Goal: Task Accomplishment & Management: Manage account settings

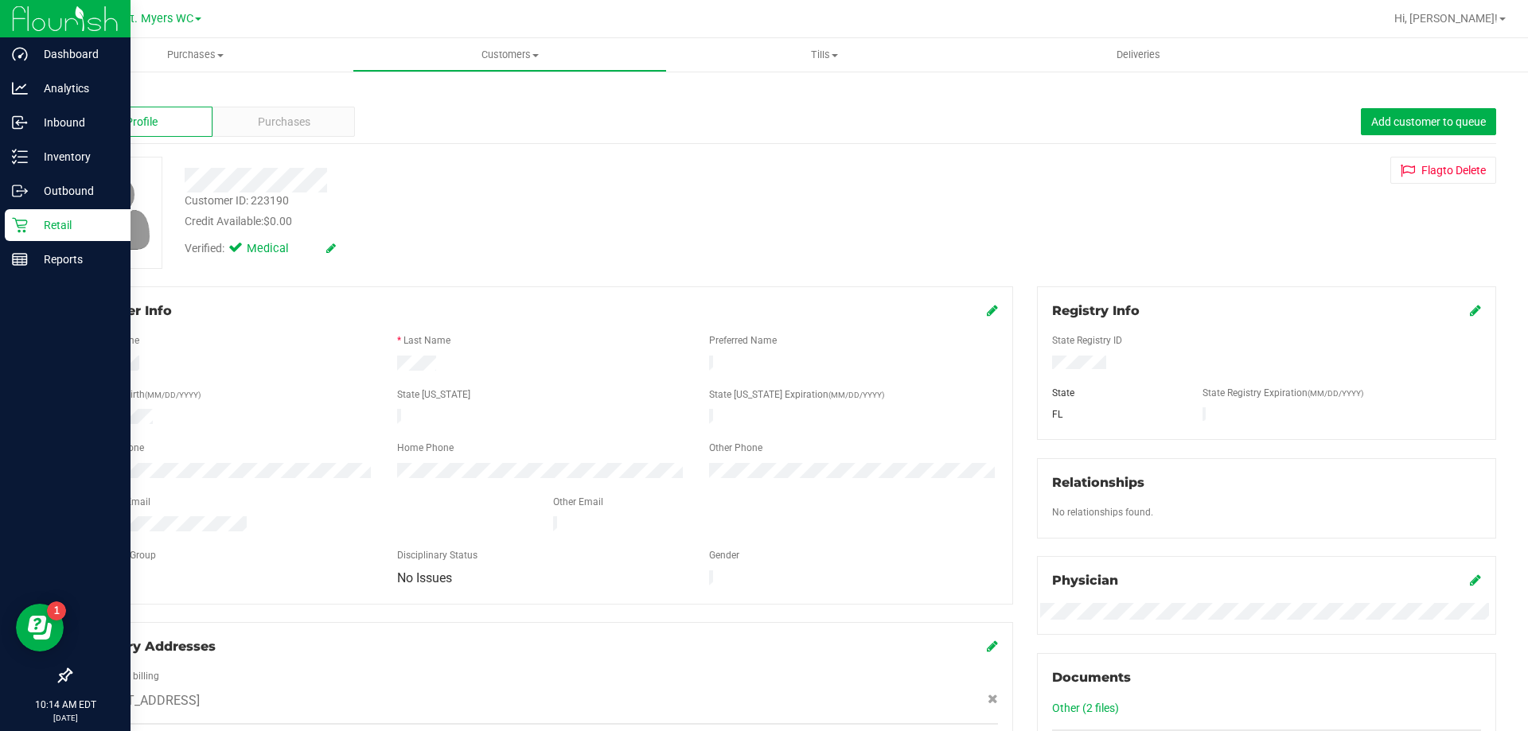
click at [51, 220] on p "Retail" at bounding box center [75, 225] width 95 height 19
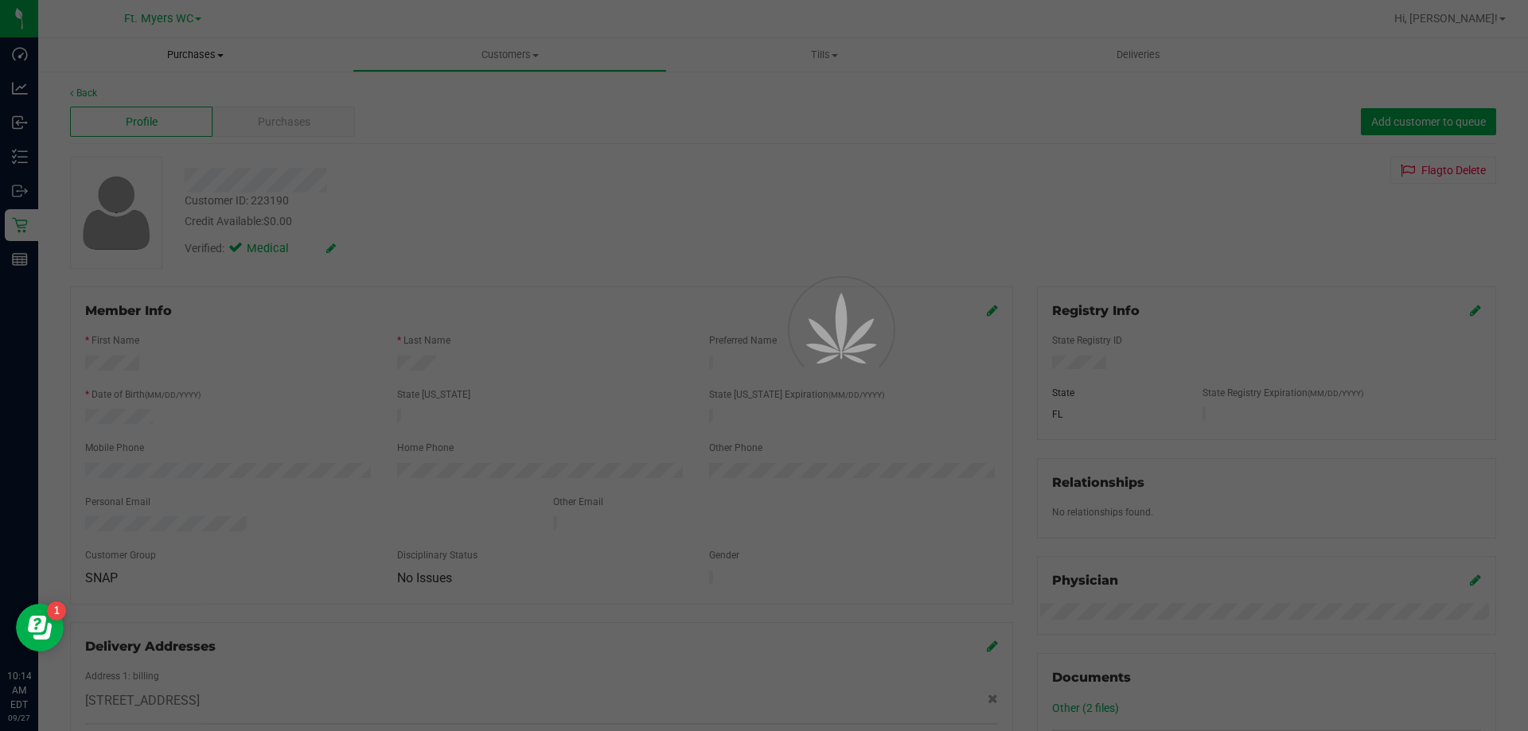
click at [187, 41] on uib-tab-heading "Purchases Summary of purchases Fulfillment All purchases" at bounding box center [195, 54] width 314 height 33
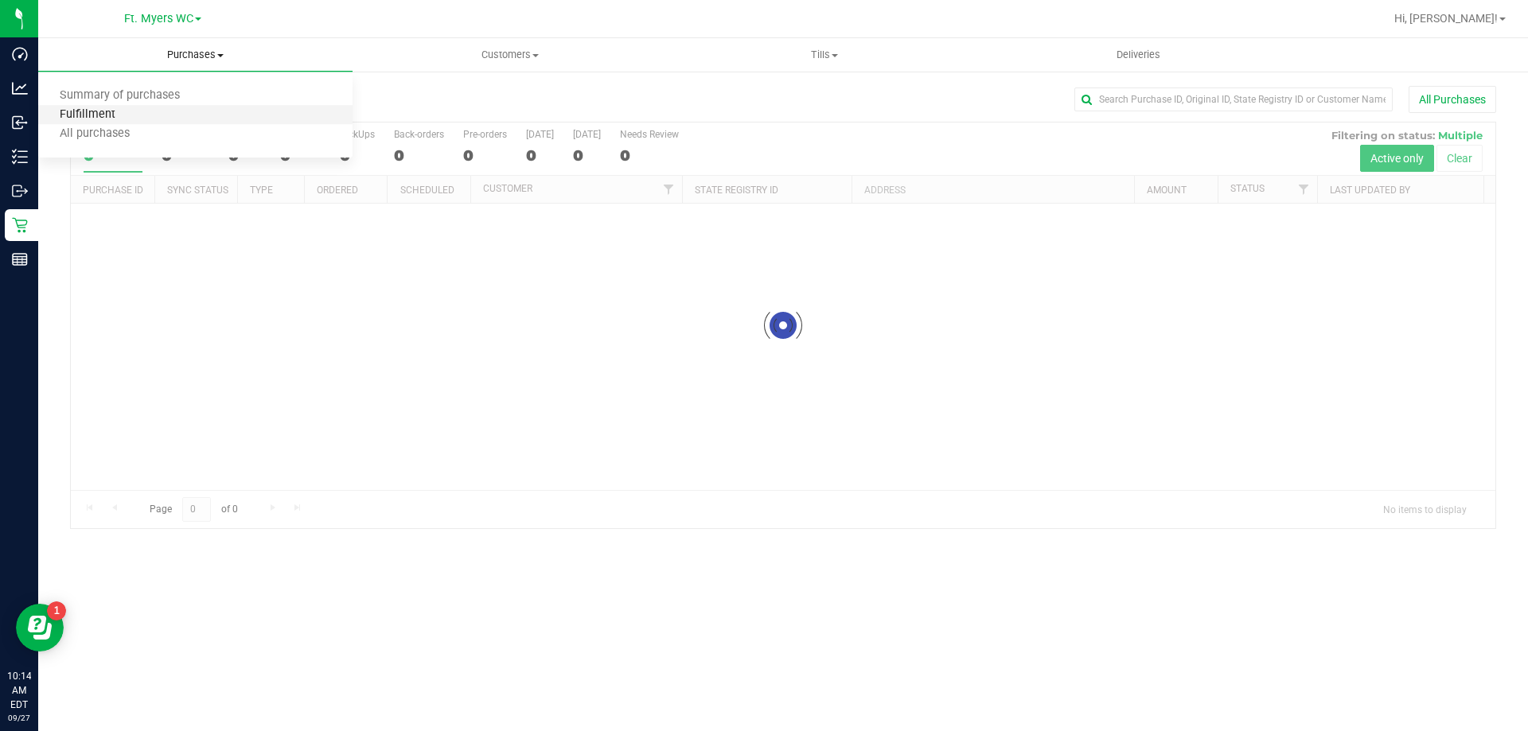
click at [109, 118] on span "Fulfillment" at bounding box center [87, 115] width 99 height 14
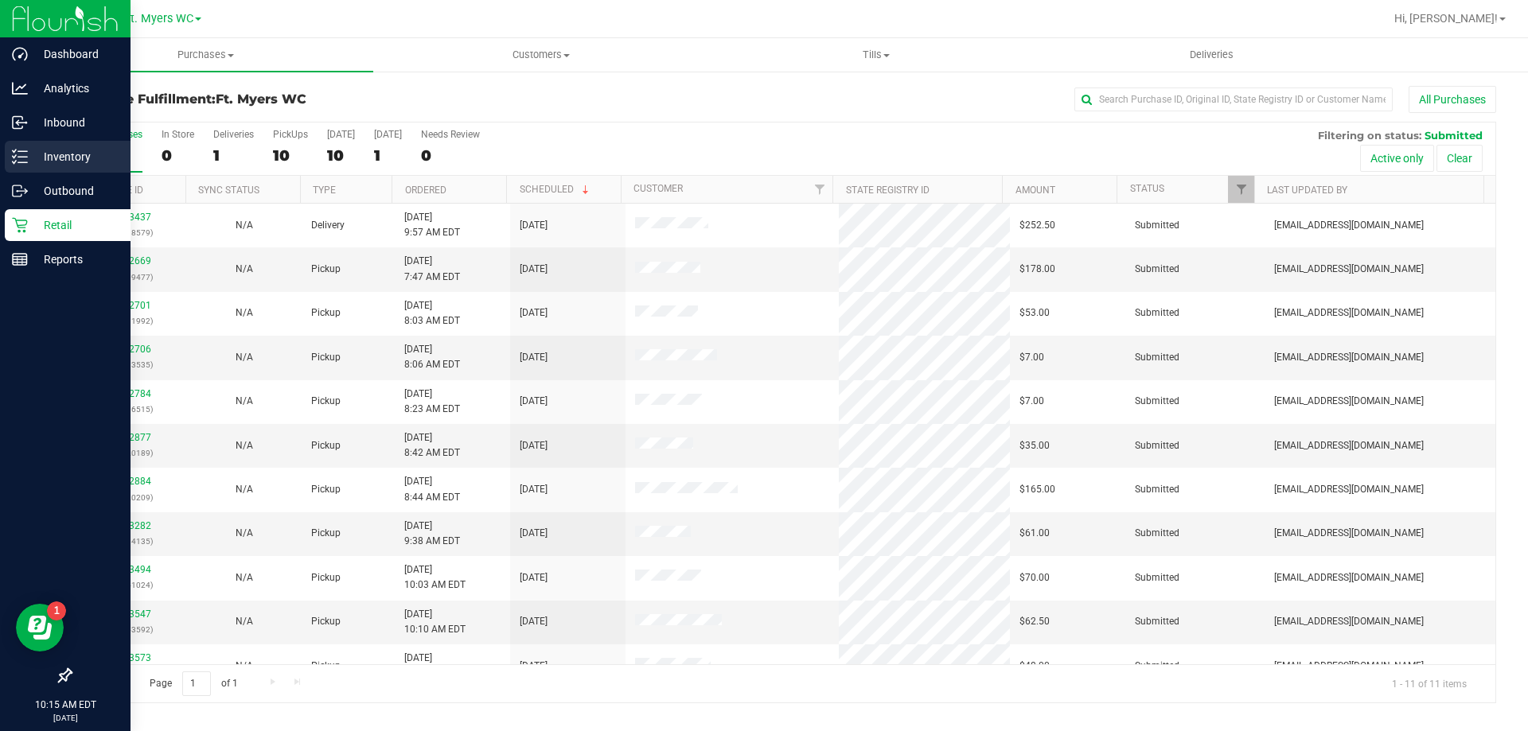
click at [51, 159] on p "Inventory" at bounding box center [75, 156] width 95 height 19
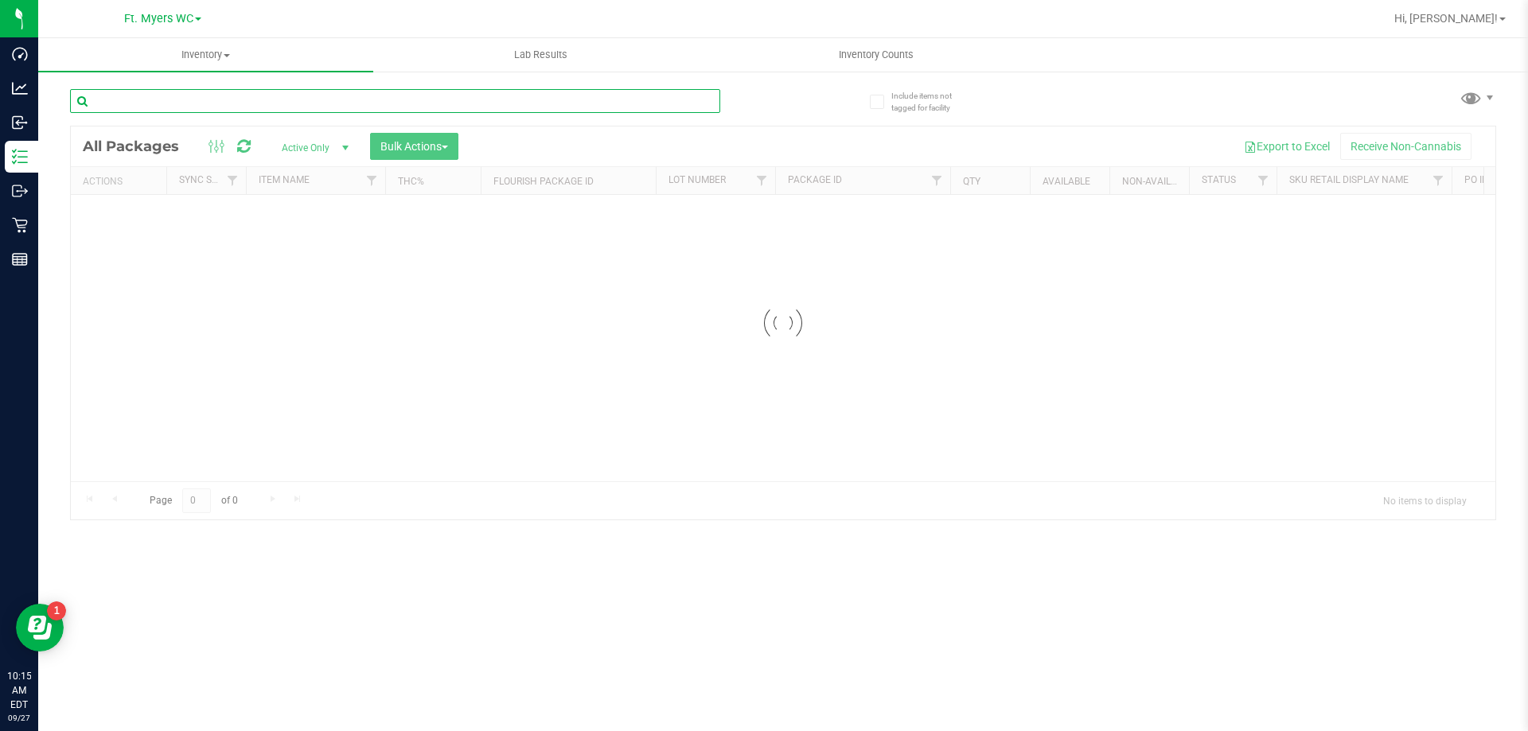
click at [259, 98] on input "text" at bounding box center [395, 101] width 650 height 24
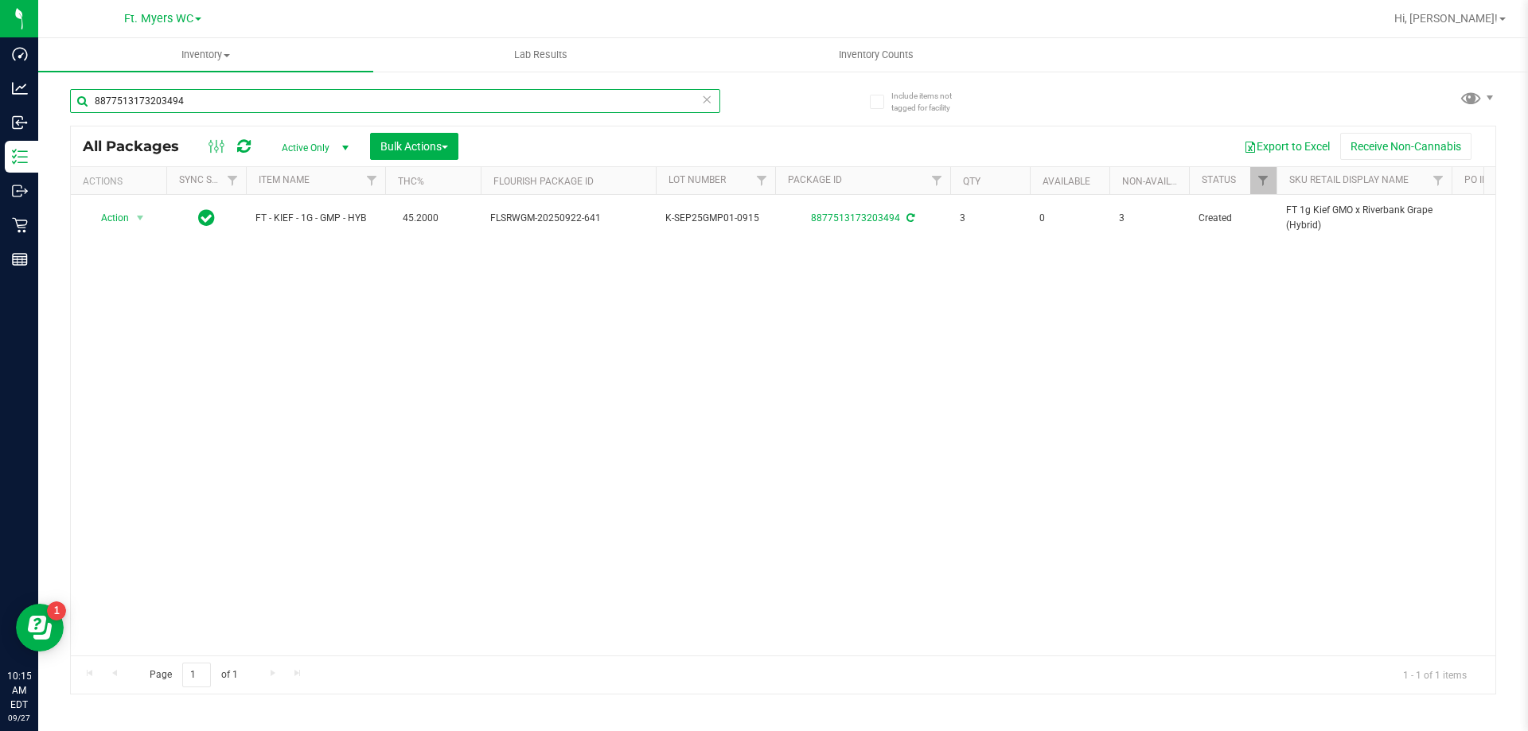
type input "8877513173203494"
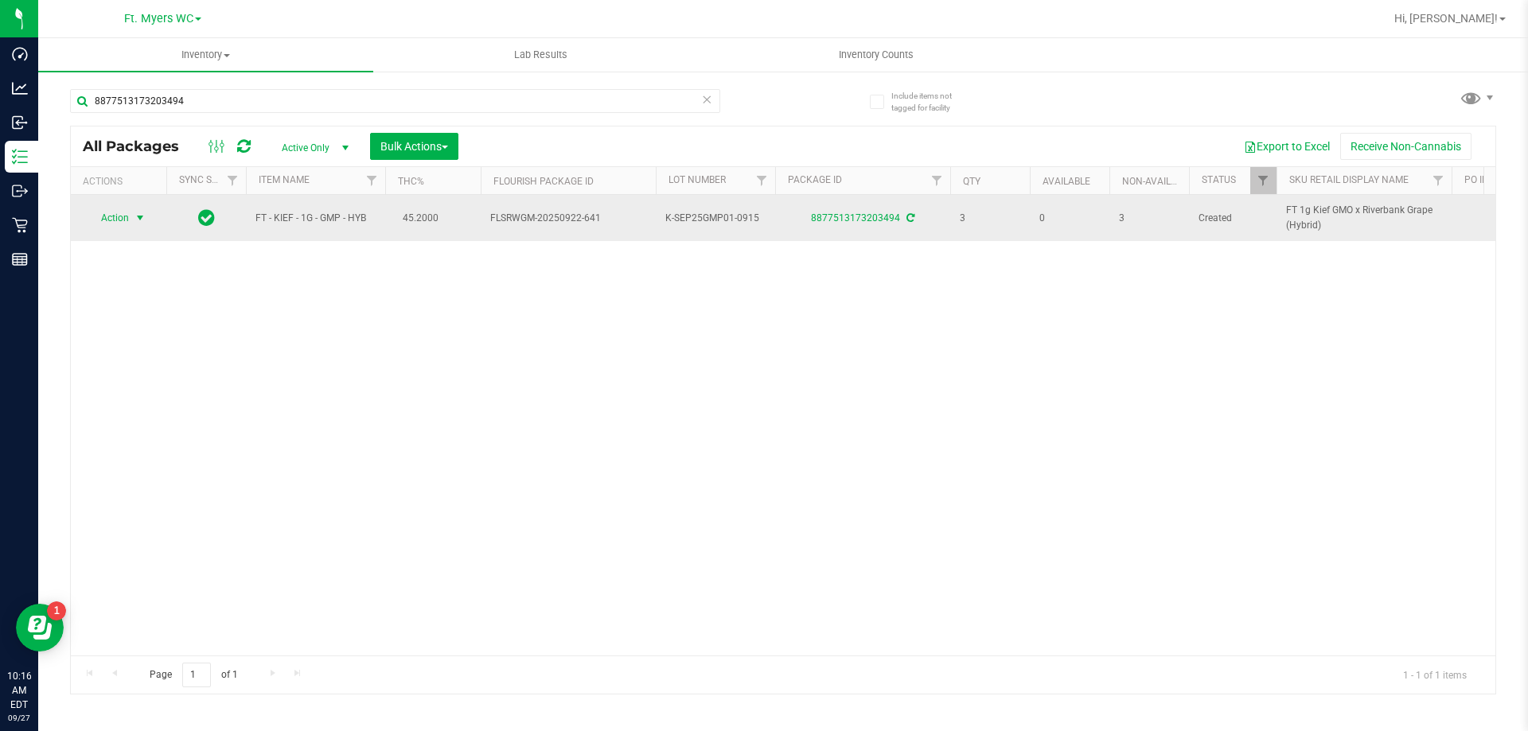
click at [127, 220] on span "Action" at bounding box center [108, 218] width 43 height 22
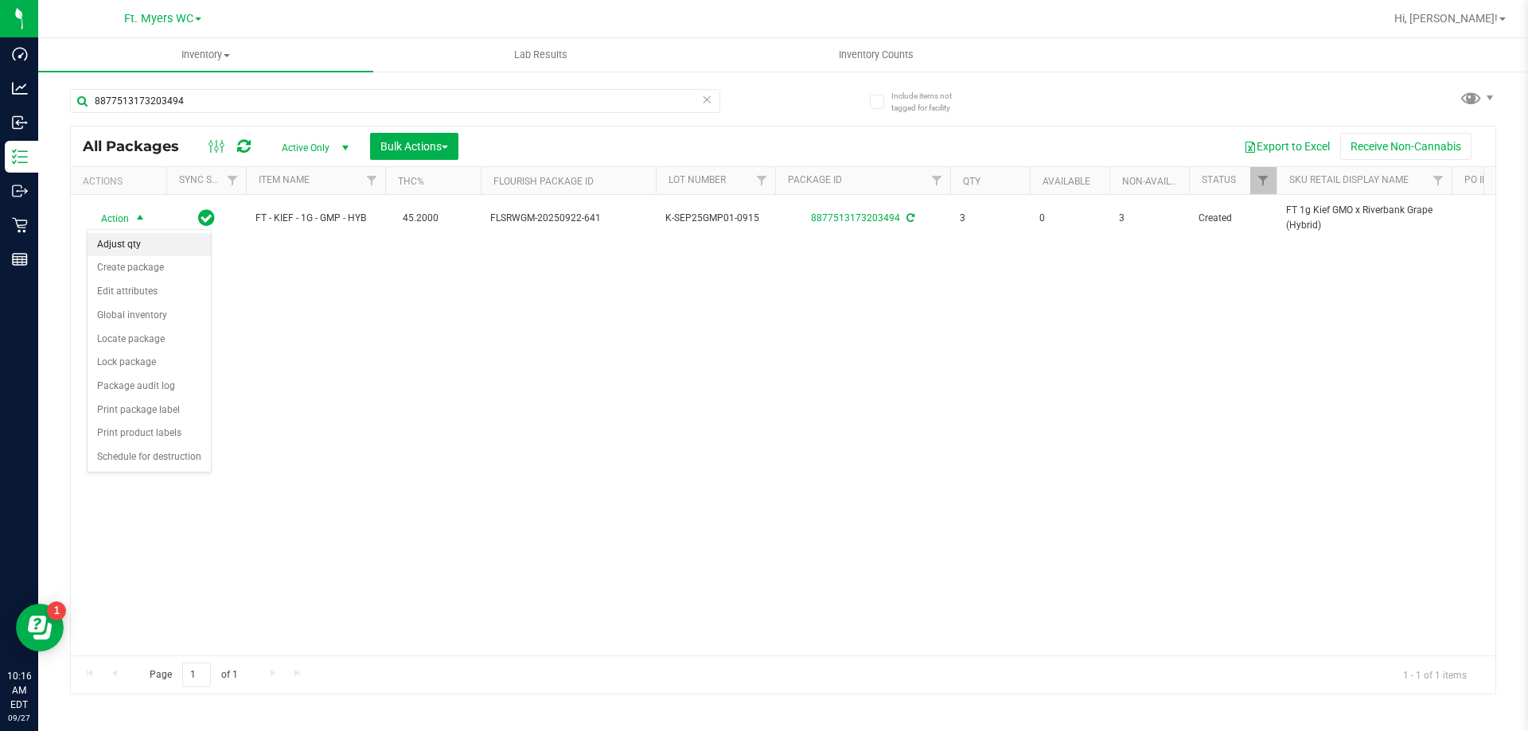
click at [123, 244] on li "Adjust qty" at bounding box center [149, 245] width 123 height 24
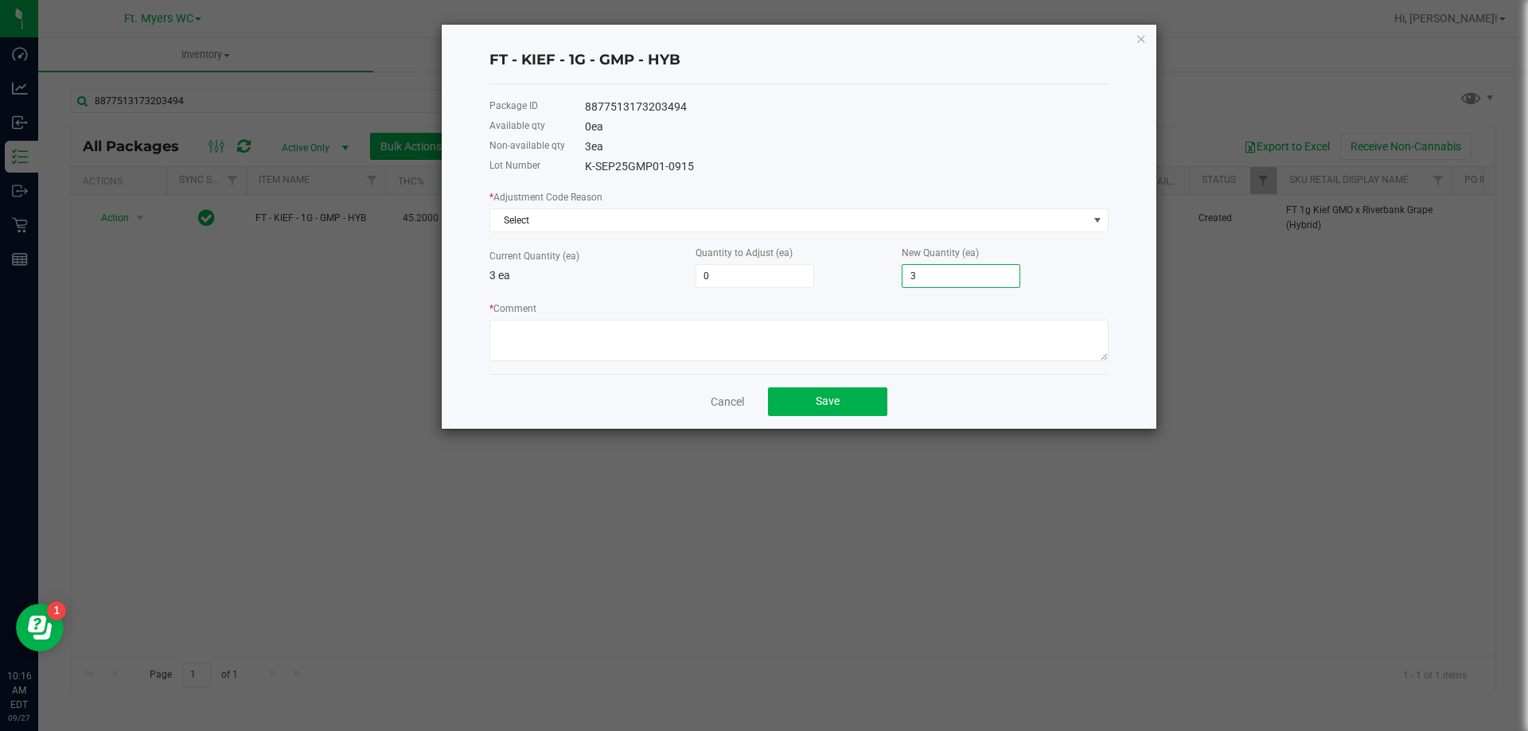
type input "2"
type input "5"
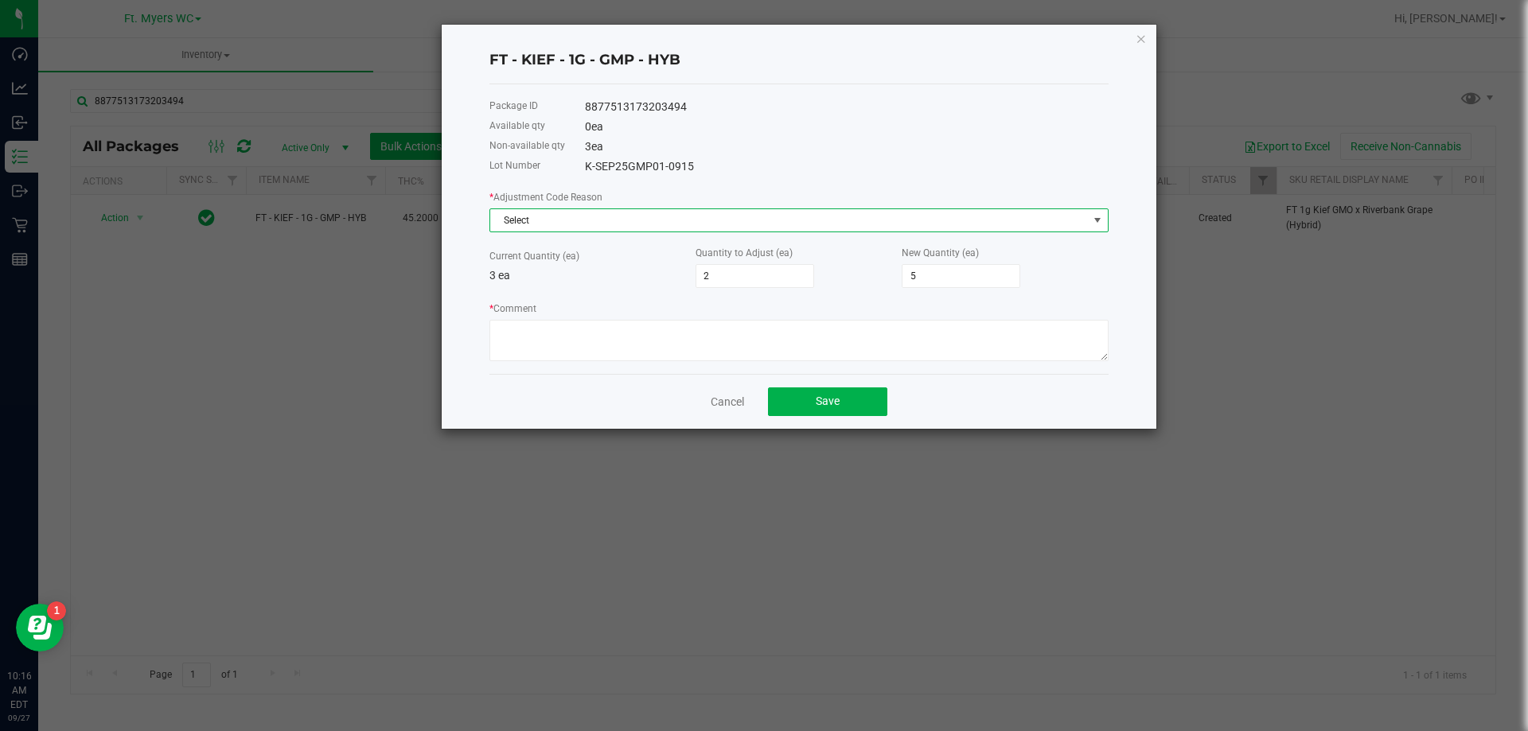
click at [547, 215] on span "Select" at bounding box center [789, 220] width 598 height 22
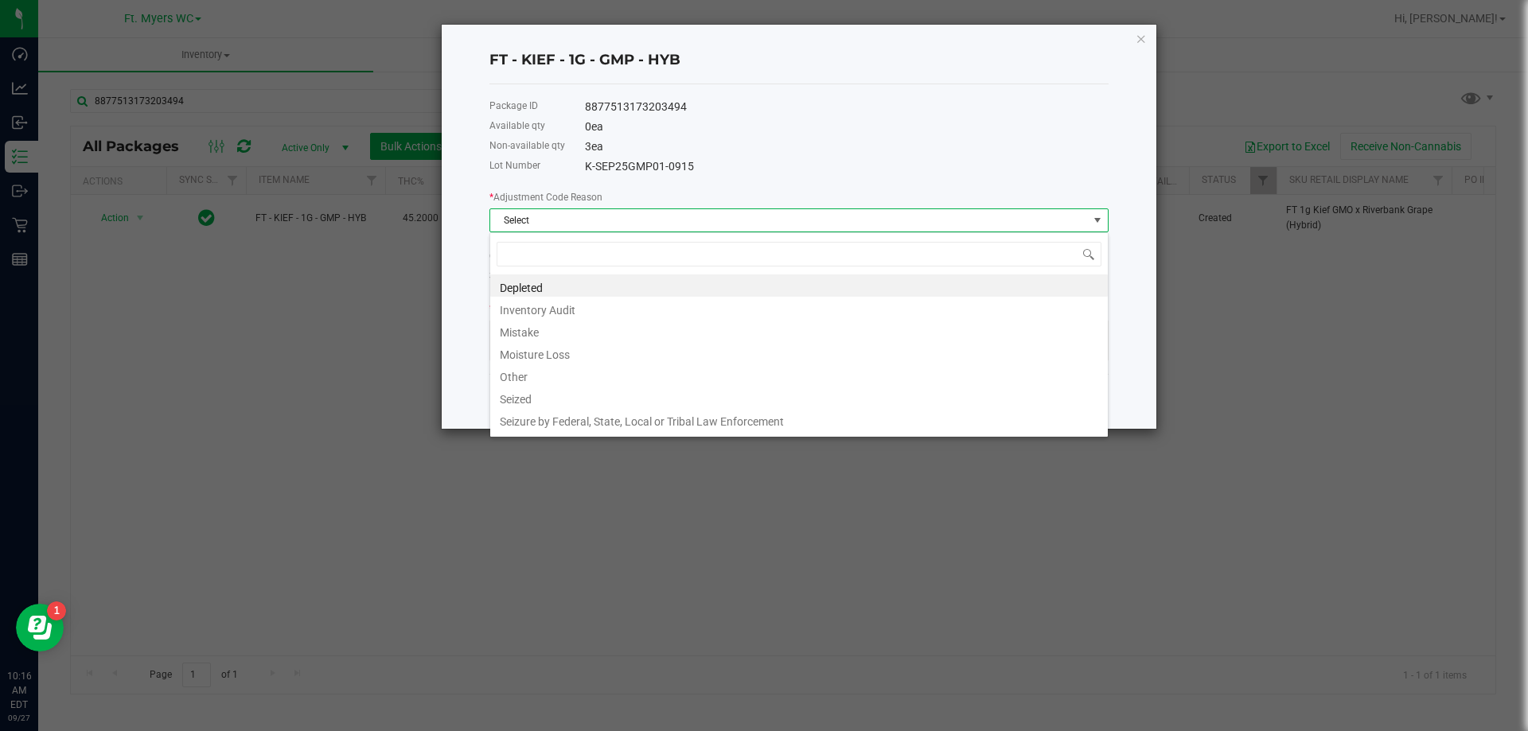
scroll to position [24, 619]
click at [560, 314] on li "Inventory Audit" at bounding box center [798, 308] width 617 height 22
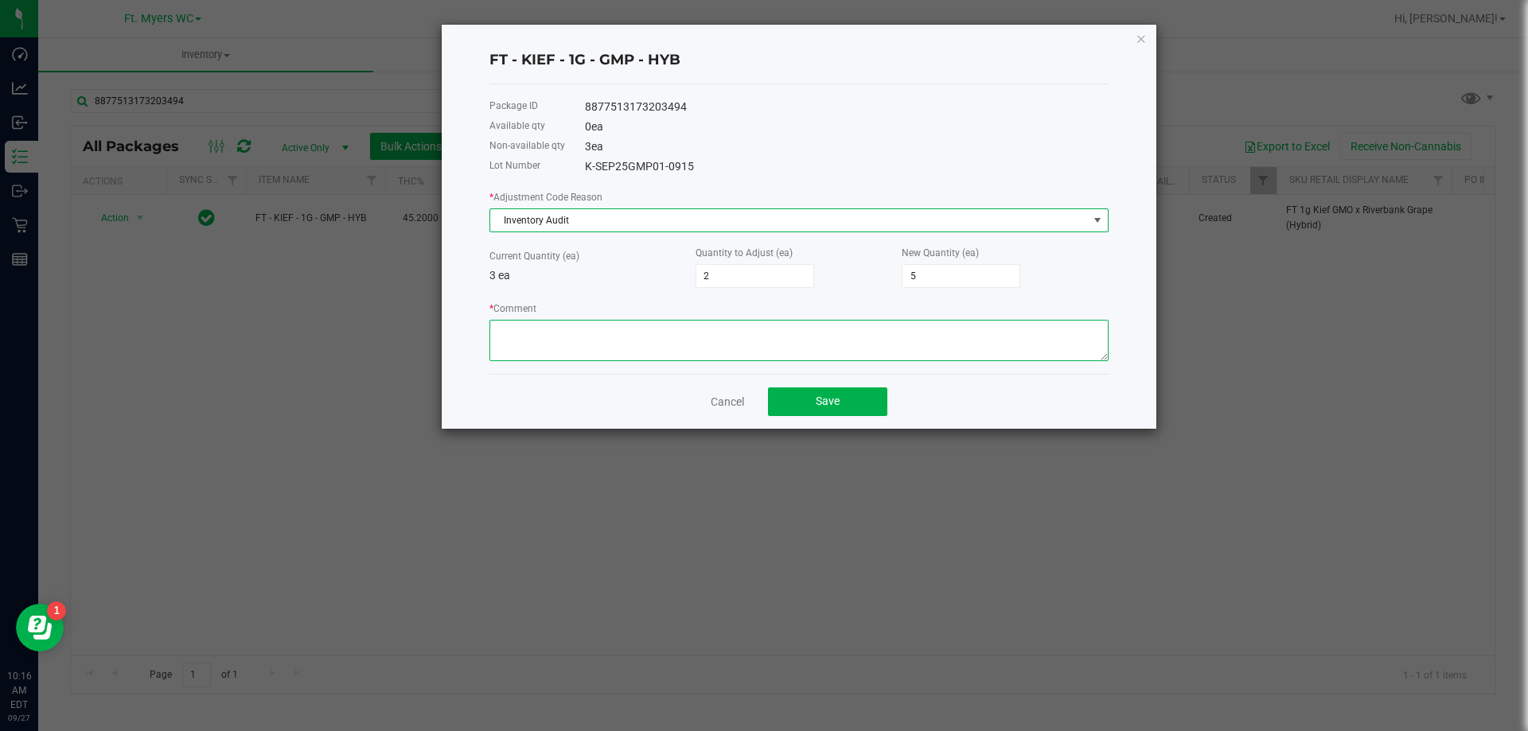
click at [559, 345] on textarea "* Comment" at bounding box center [798, 340] width 619 height 41
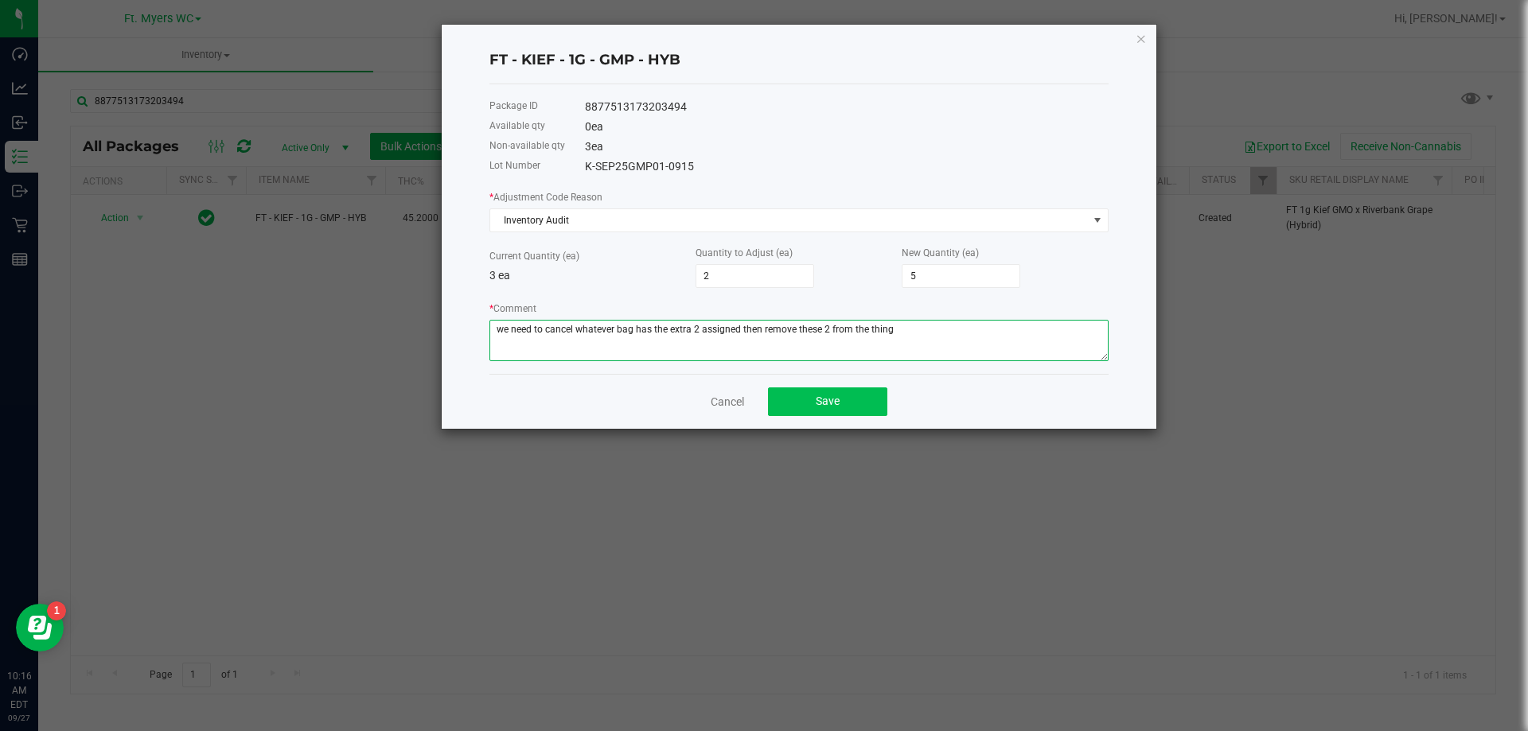
type textarea "we need to cancel whatever bag has the extra 2 assigned then remove these 2 fro…"
click at [785, 389] on button "Save" at bounding box center [827, 401] width 119 height 29
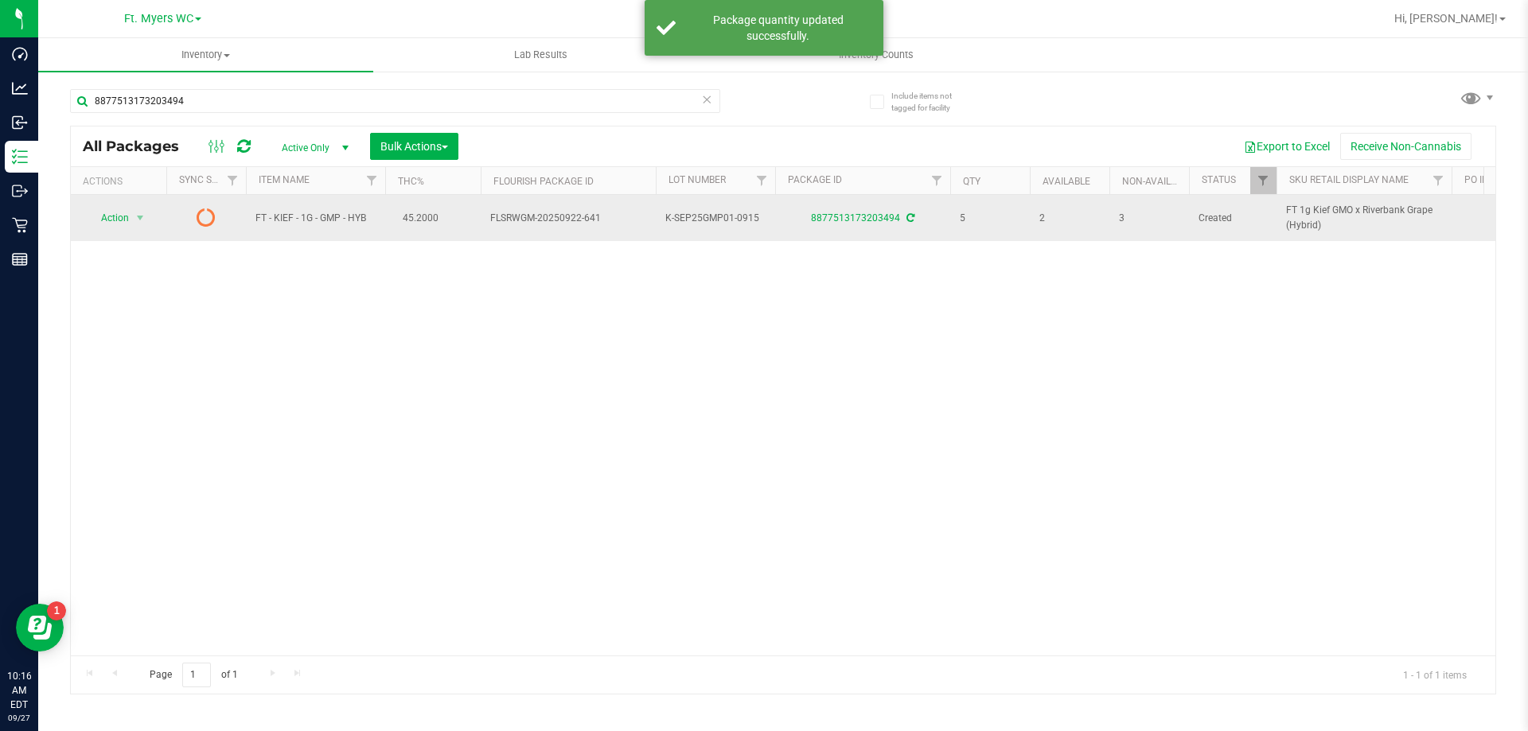
click at [204, 220] on icon at bounding box center [206, 217] width 19 height 19
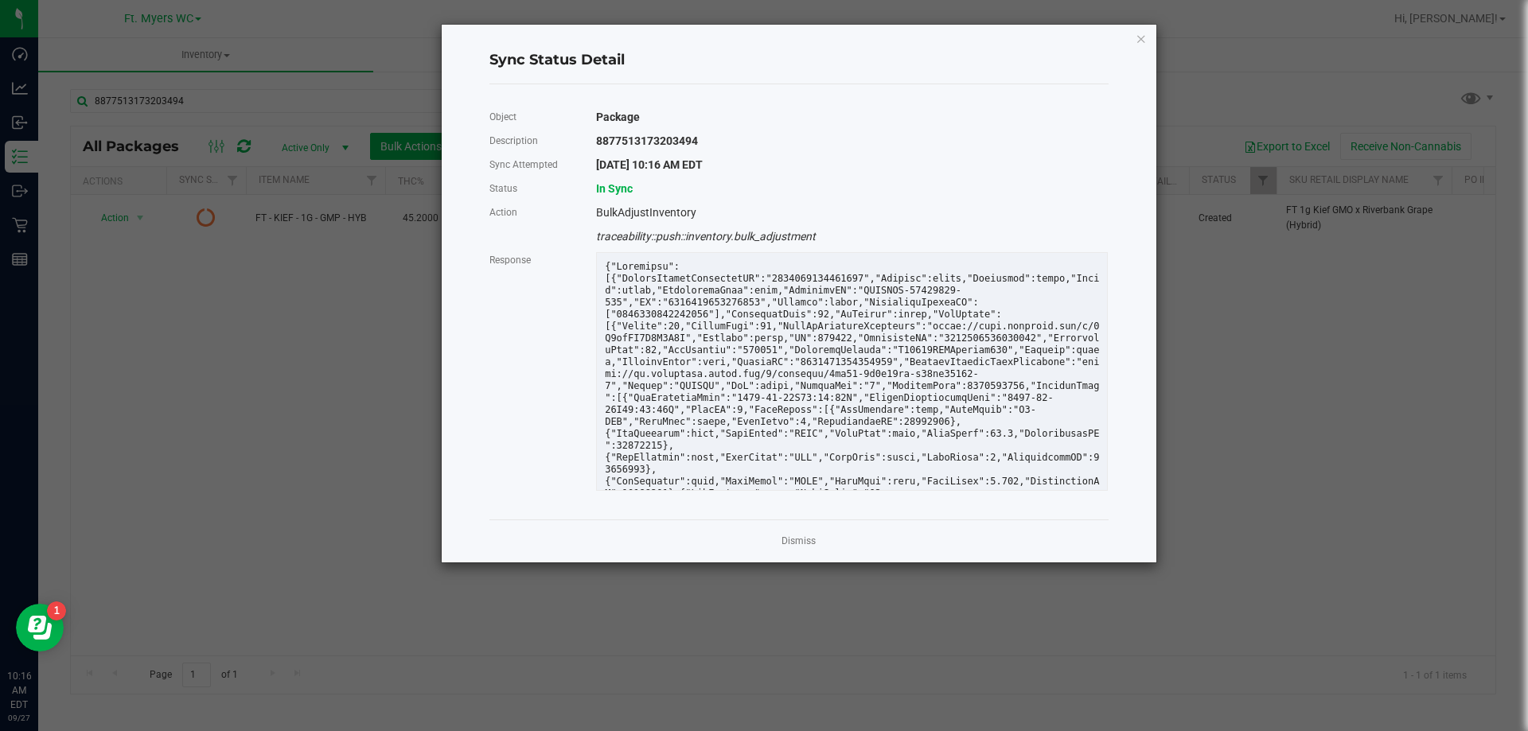
click at [1133, 37] on div "Sync Status Detail Object Package Description 8877513173203494 Sync Attempted […" at bounding box center [799, 294] width 714 height 538
click at [1139, 37] on icon "Close" at bounding box center [1140, 38] width 11 height 19
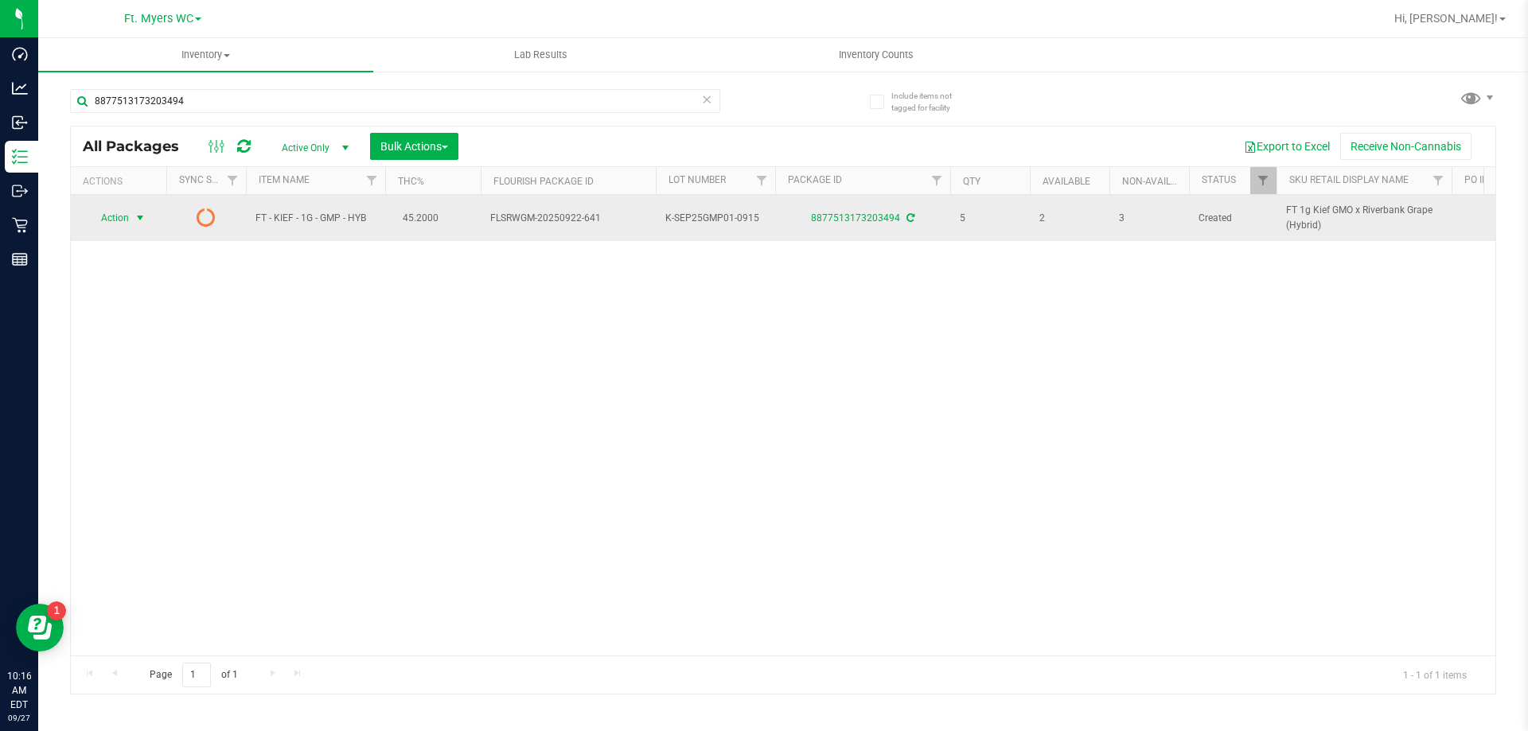
click at [134, 214] on span "select" at bounding box center [140, 218] width 13 height 13
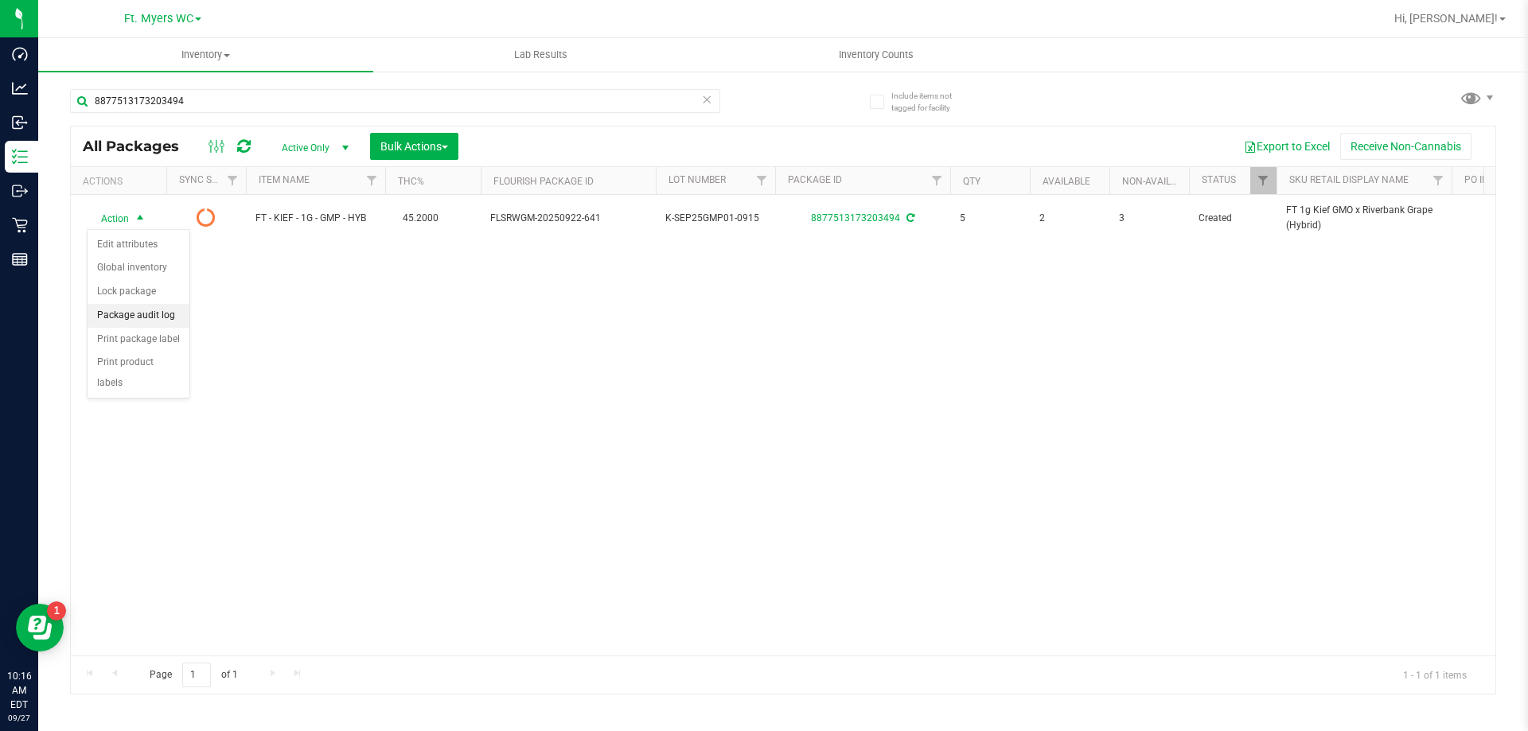
click at [150, 306] on li "Package audit log" at bounding box center [139, 316] width 102 height 24
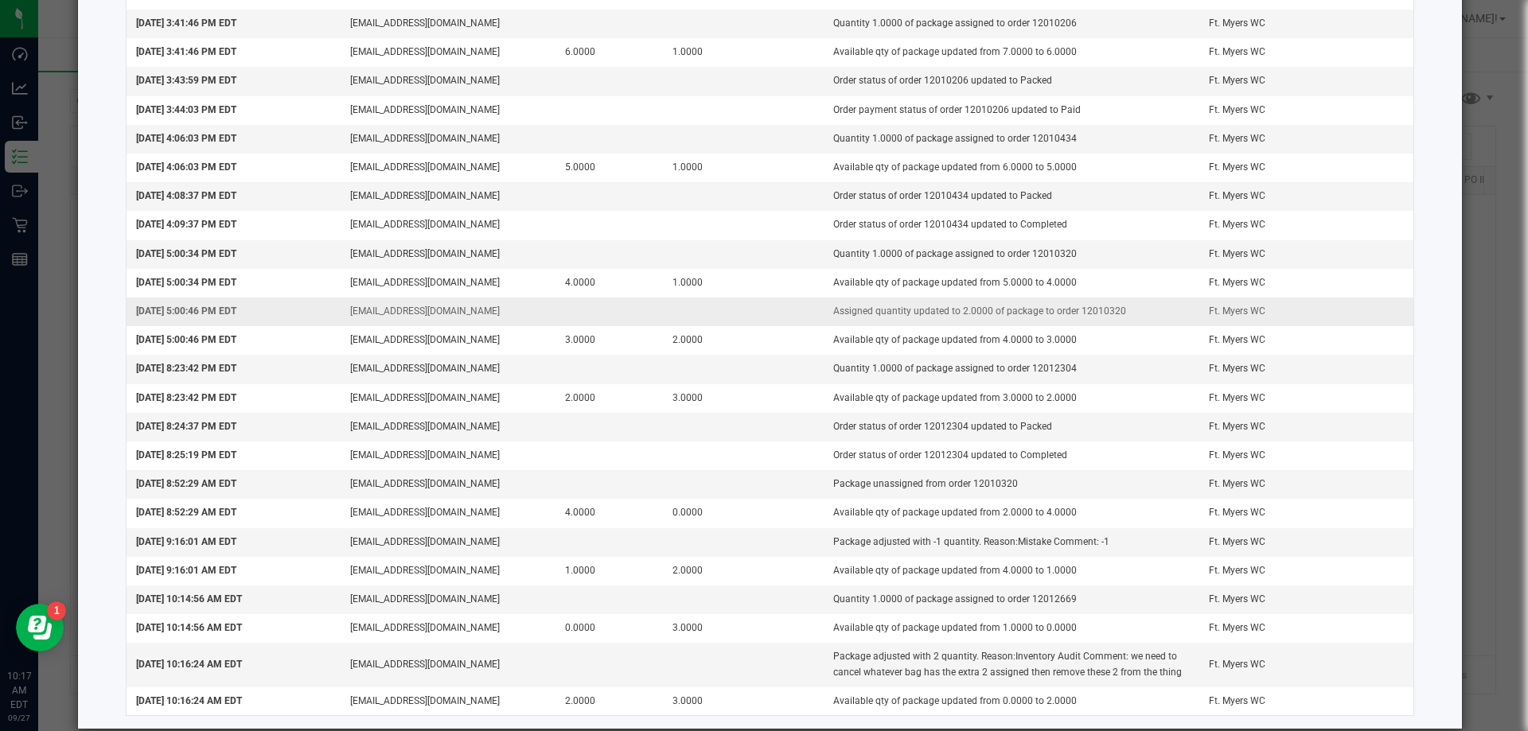
scroll to position [318, 0]
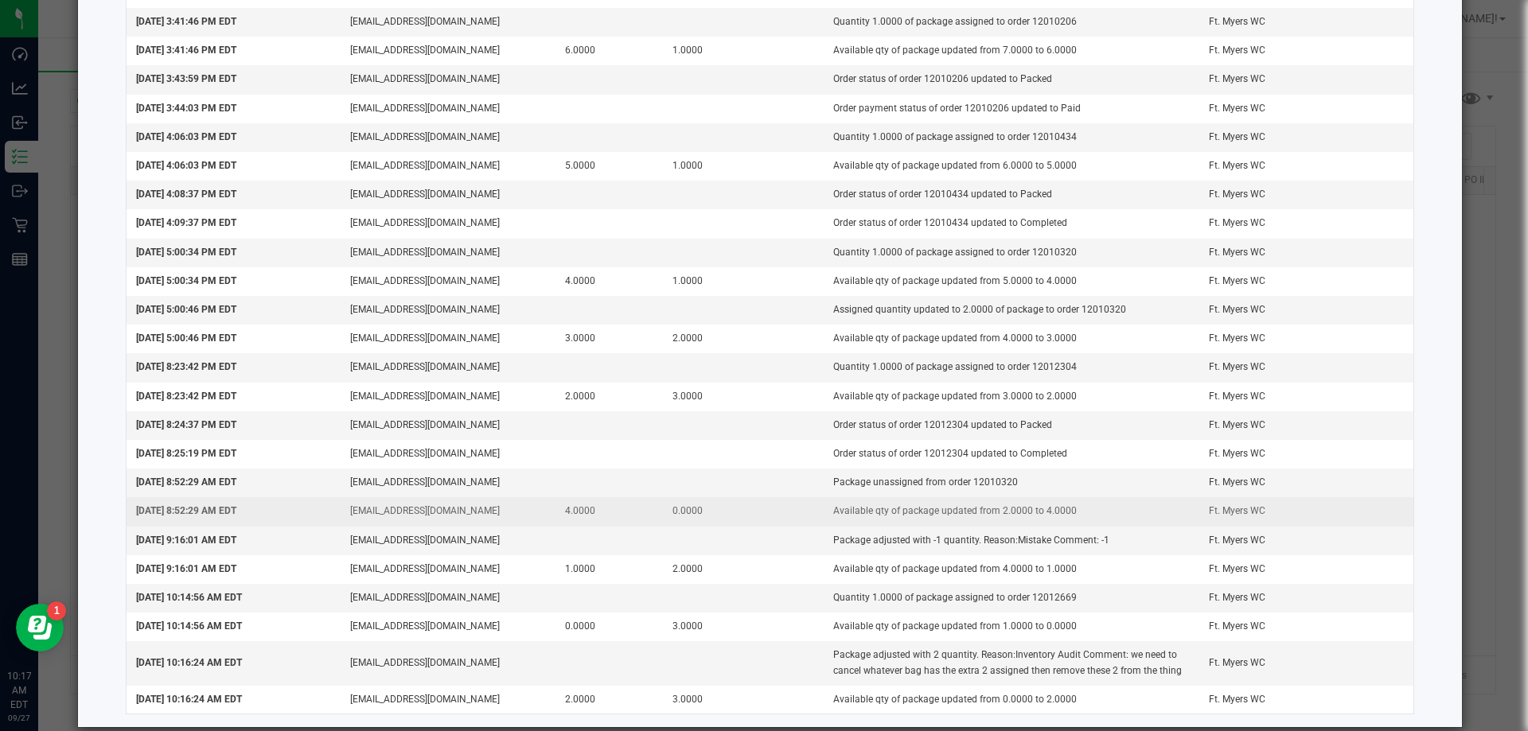
drag, startPoint x: 549, startPoint y: 513, endPoint x: 799, endPoint y: 500, distance: 250.2
click at [799, 500] on tr "[DATE] 8:52:29 AM EDT [EMAIL_ADDRESS][DOMAIN_NAME] 4.0000 0.0000 Available qty …" at bounding box center [770, 511] width 1287 height 29
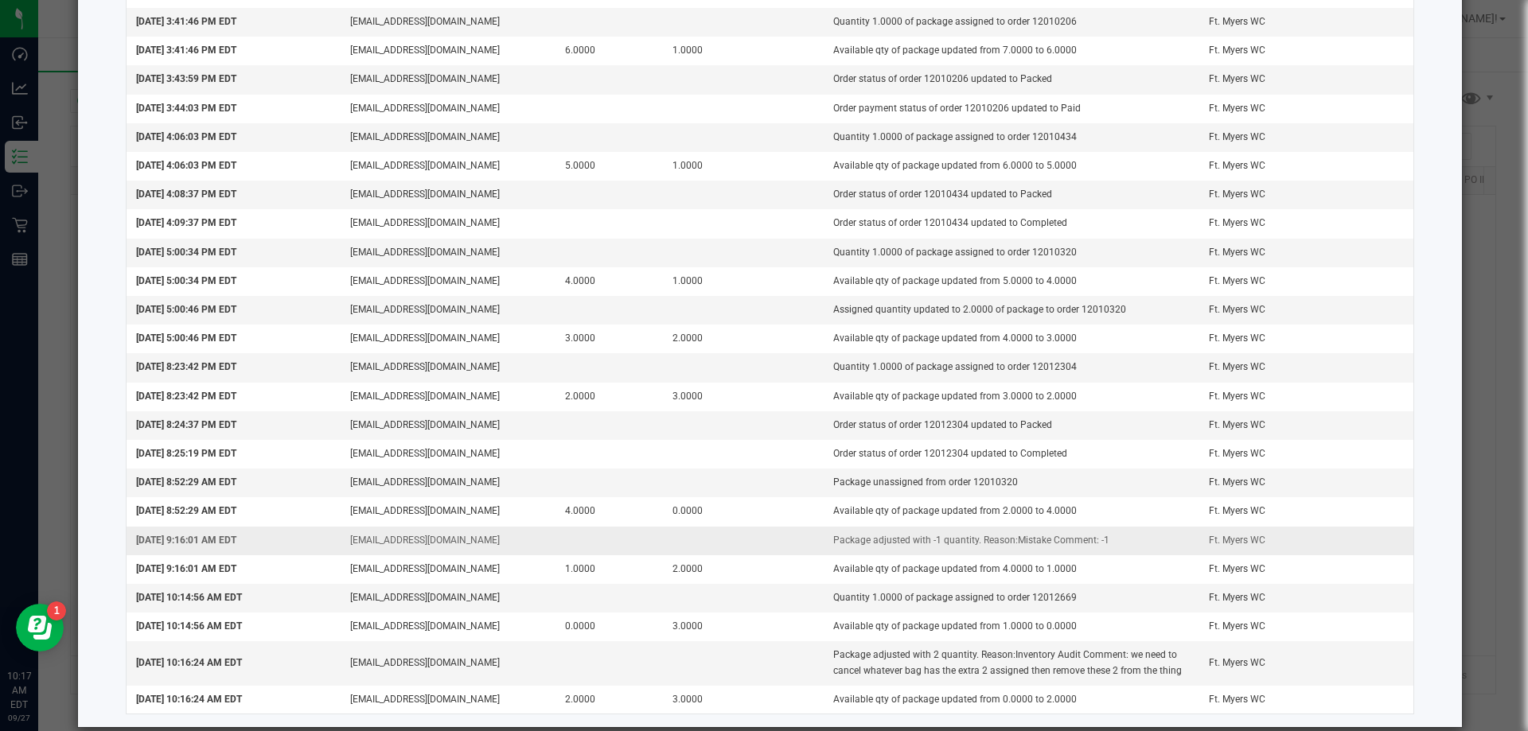
click at [901, 539] on td "Package adjusted with -1 quantity. Reason:Mistake Comment: -1" at bounding box center [1011, 541] width 376 height 29
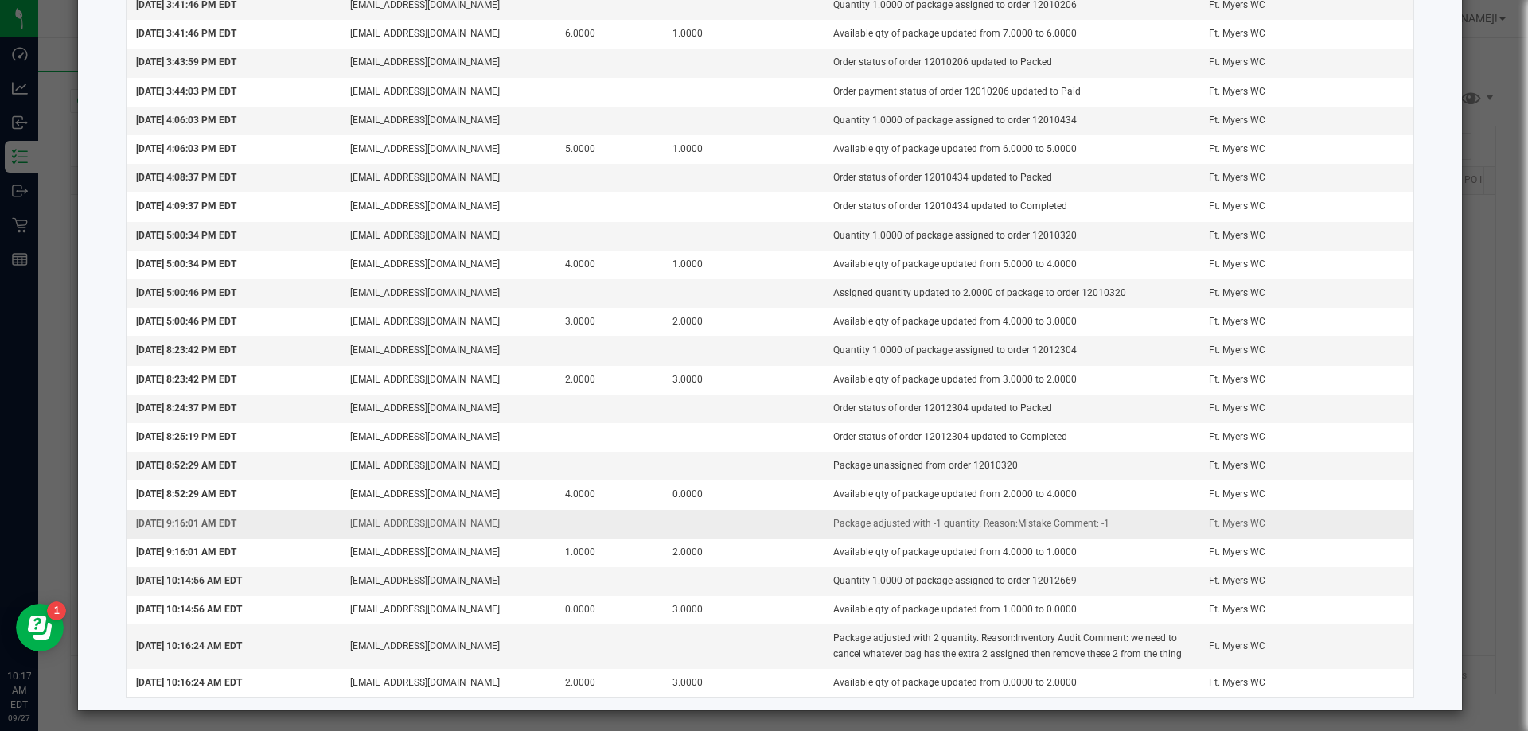
scroll to position [339, 0]
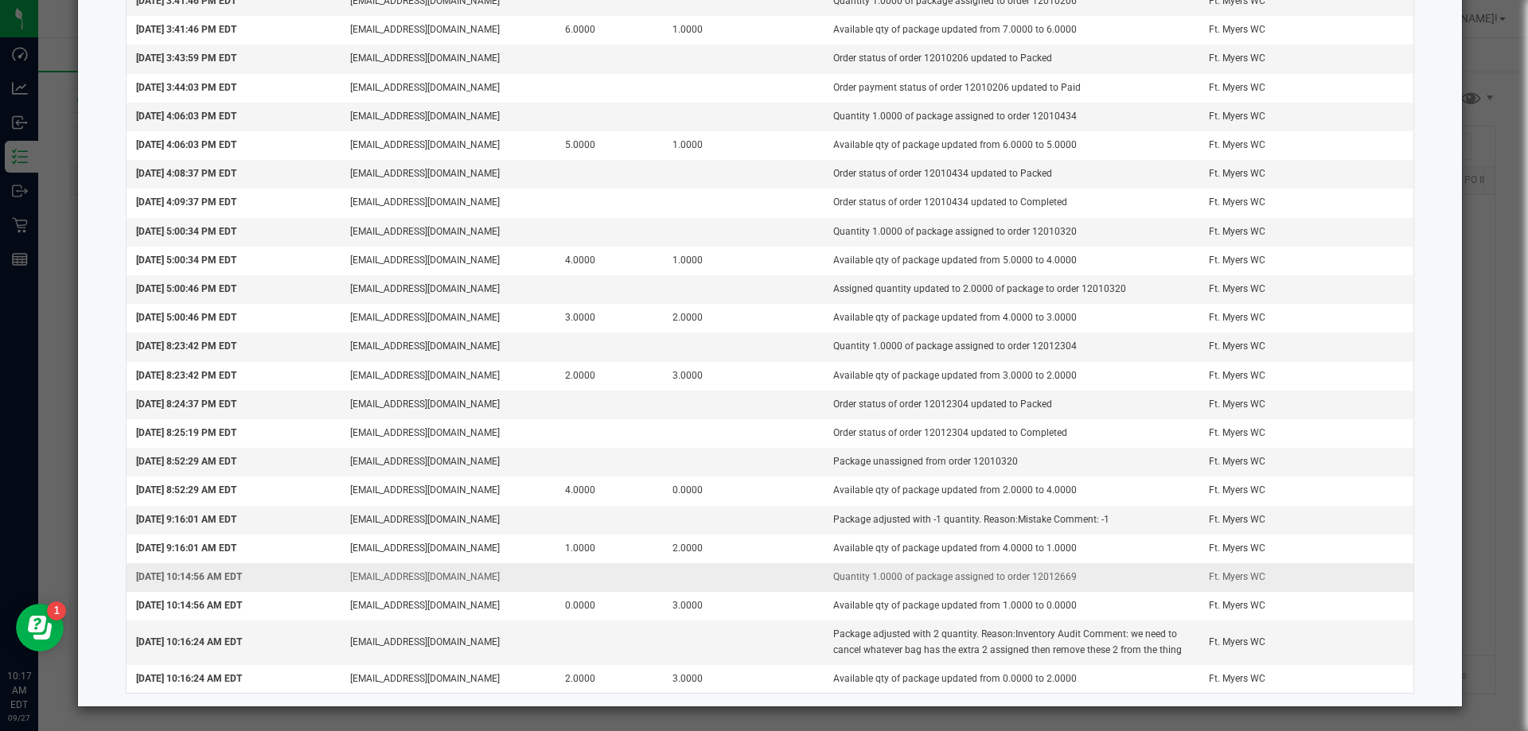
drag, startPoint x: 1065, startPoint y: 577, endPoint x: 1018, endPoint y: 577, distance: 47.7
click at [1018, 577] on td "Quantity 1.0000 of package assigned to order 12012669" at bounding box center [1011, 577] width 376 height 29
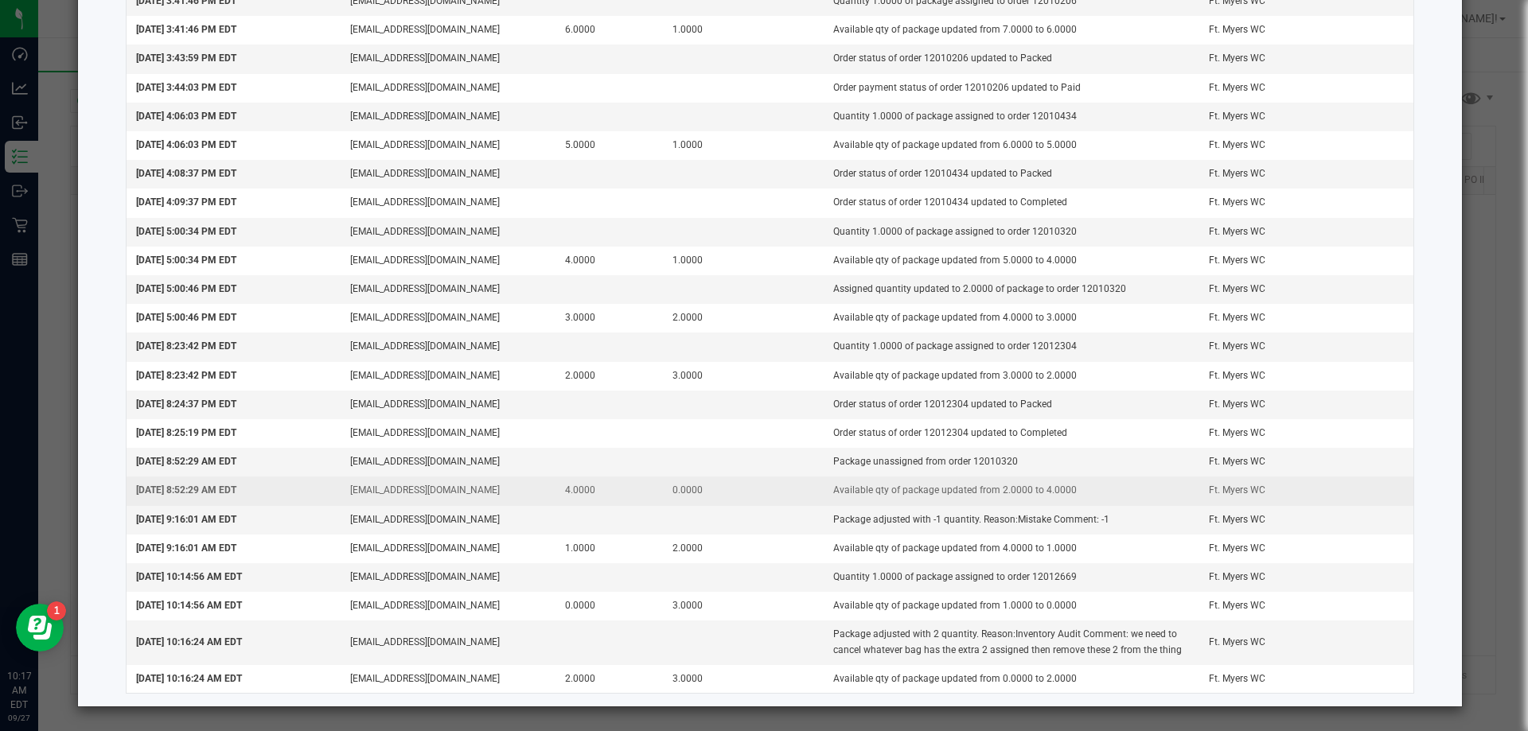
drag, startPoint x: 983, startPoint y: 487, endPoint x: 1091, endPoint y: 478, distance: 107.8
click at [1091, 478] on td "Available qty of package updated from 2.0000 to 4.0000" at bounding box center [1011, 491] width 376 height 29
click at [1091, 482] on td "Available qty of package updated from 2.0000 to 4.0000" at bounding box center [1011, 491] width 376 height 29
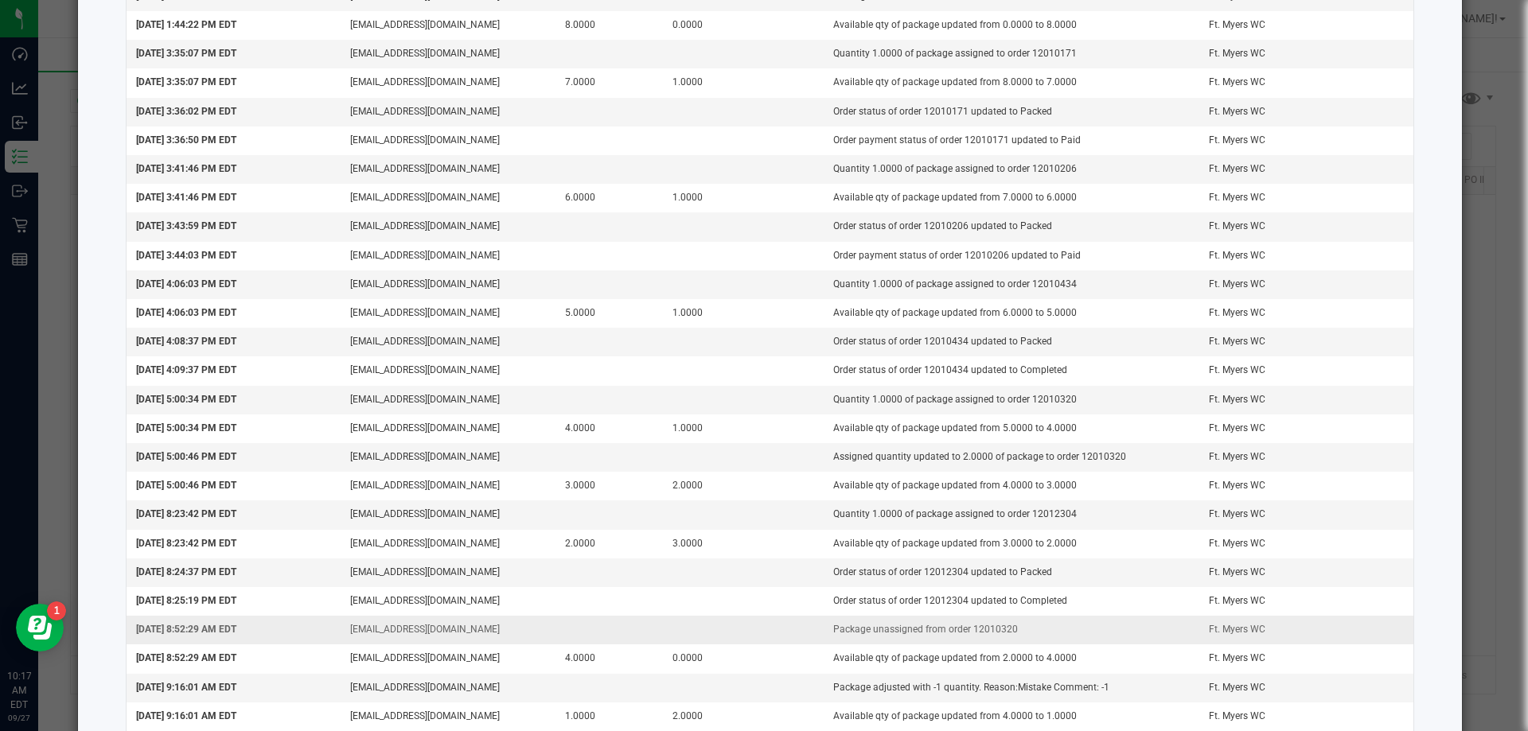
scroll to position [0, 0]
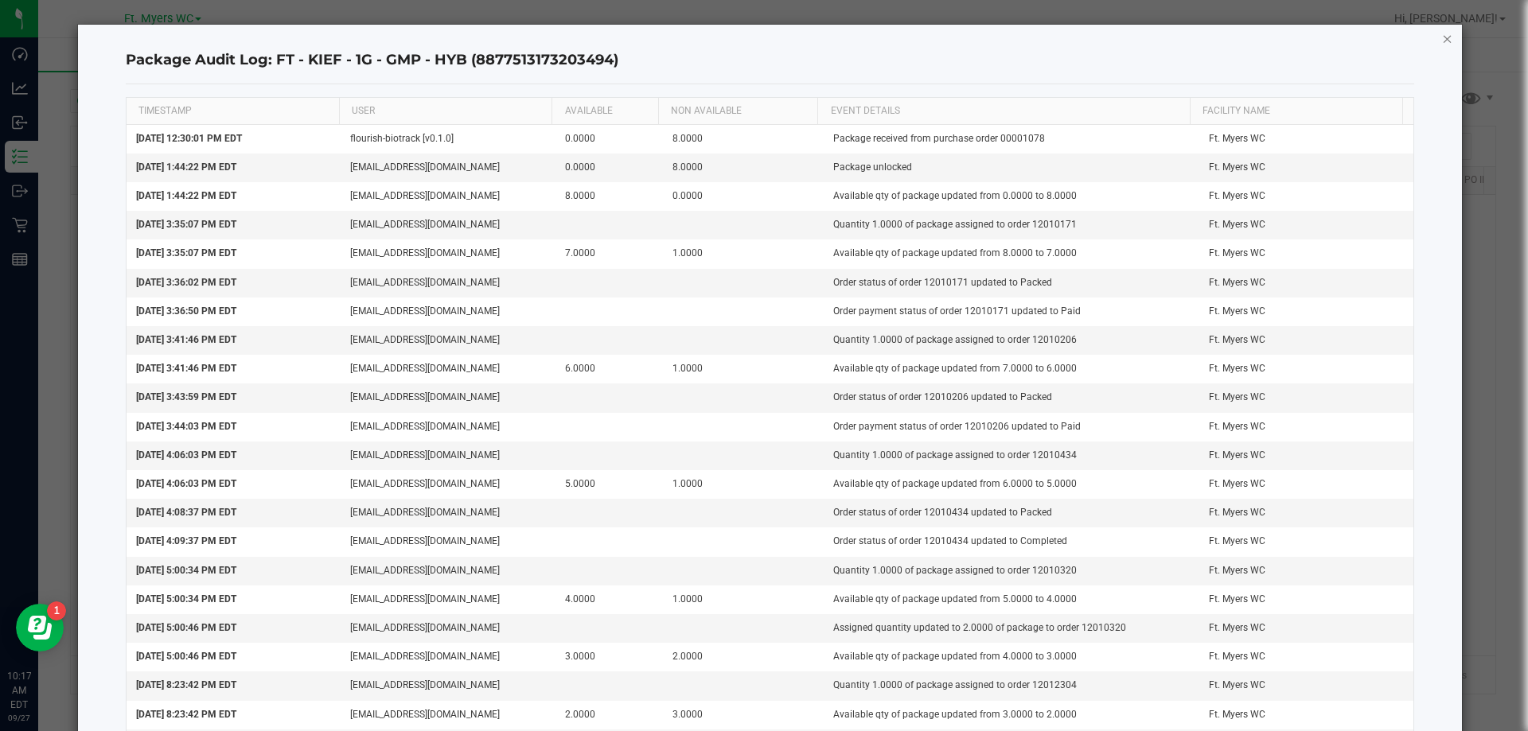
click at [1442, 38] on icon "button" at bounding box center [1447, 38] width 11 height 19
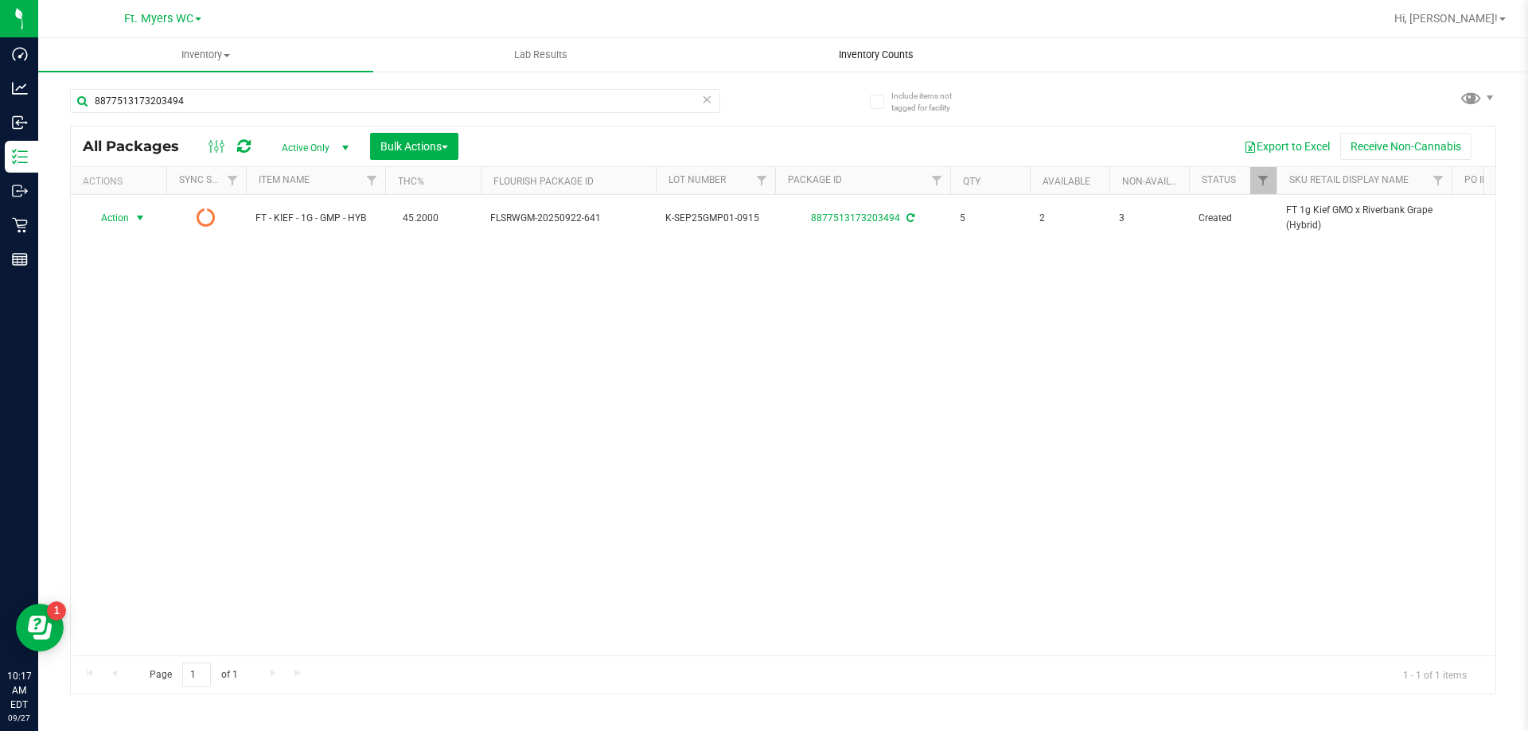
click at [870, 49] on span "Inventory Counts" at bounding box center [876, 55] width 118 height 14
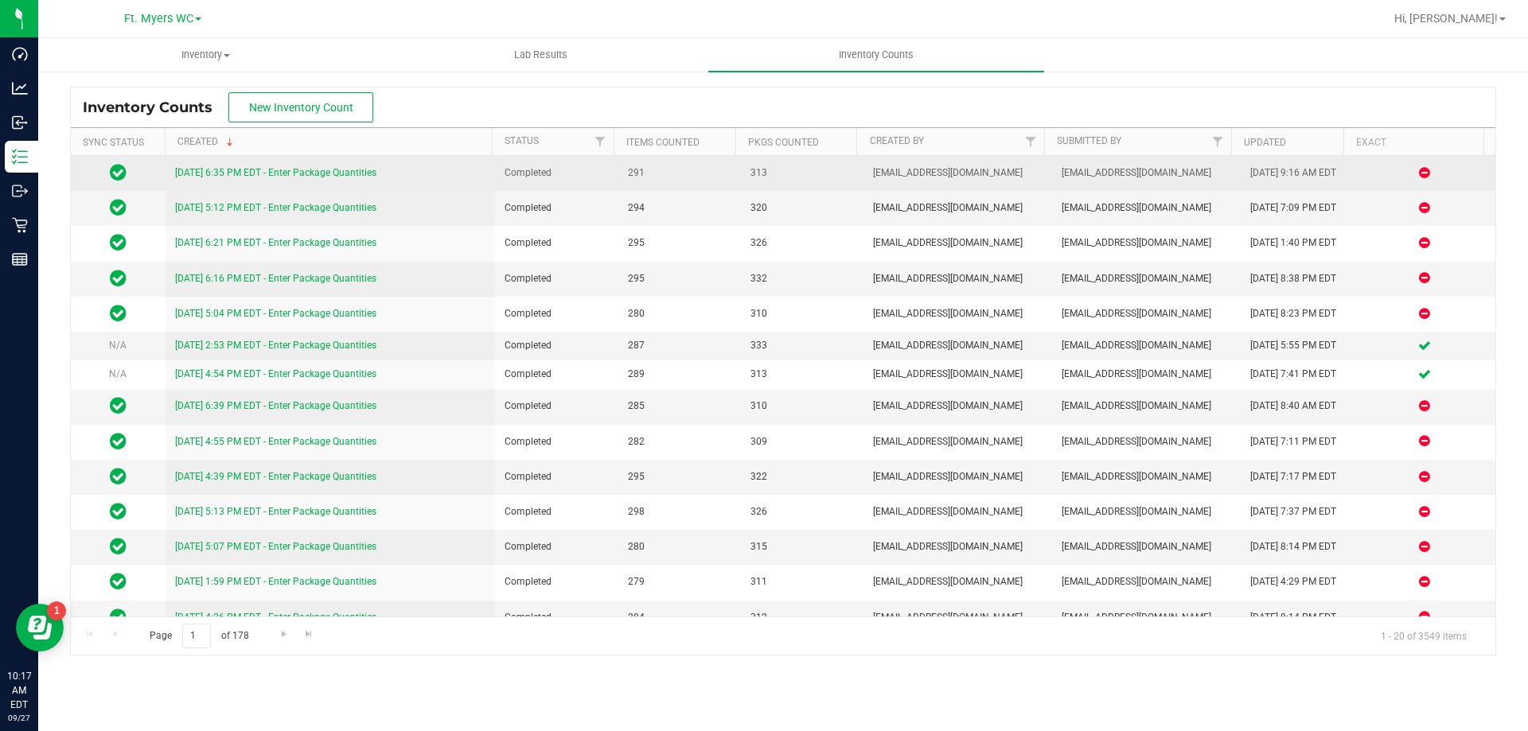
click at [356, 169] on link "[DATE] 6:35 PM EDT - Enter Package Quantities" at bounding box center [275, 172] width 201 height 11
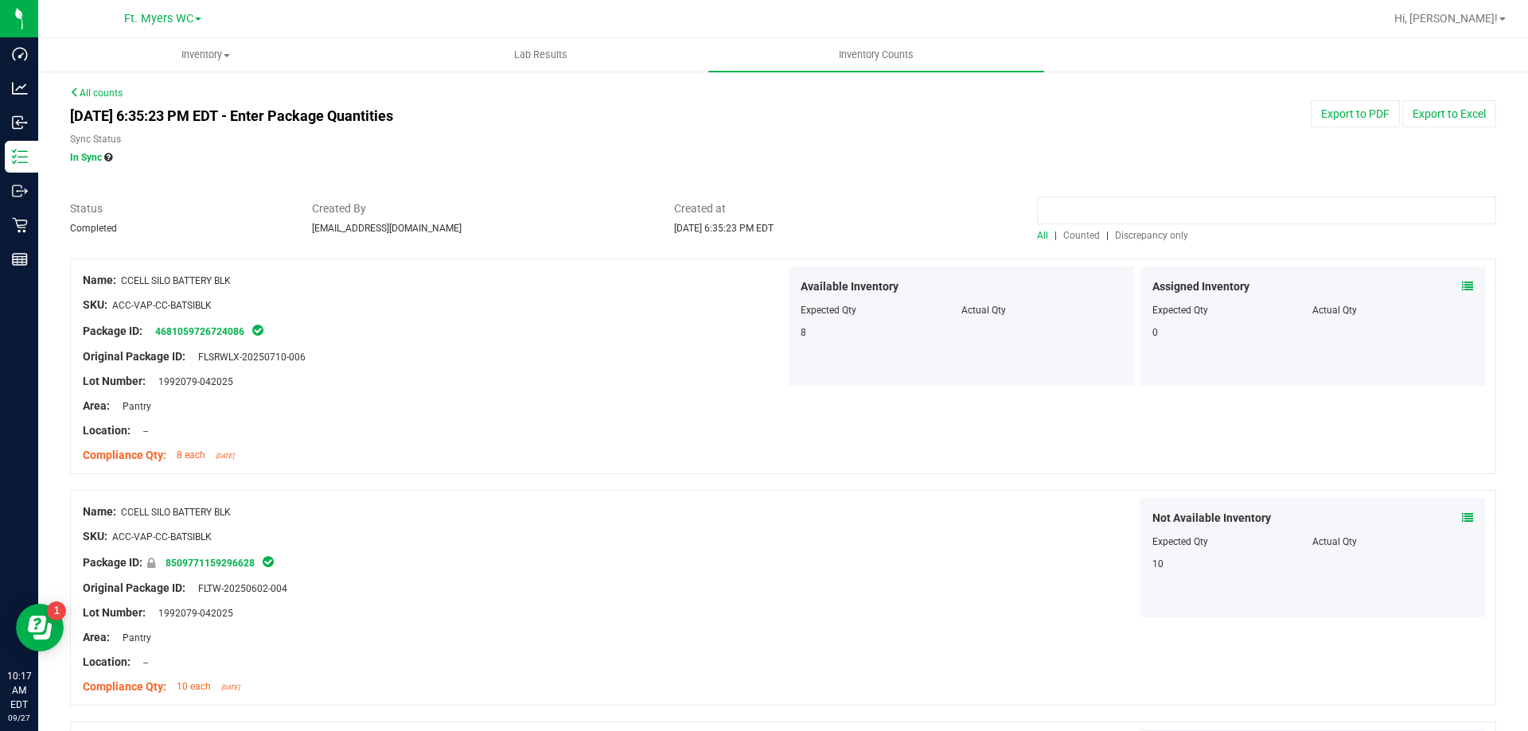
click at [1149, 220] on input at bounding box center [1266, 211] width 459 height 28
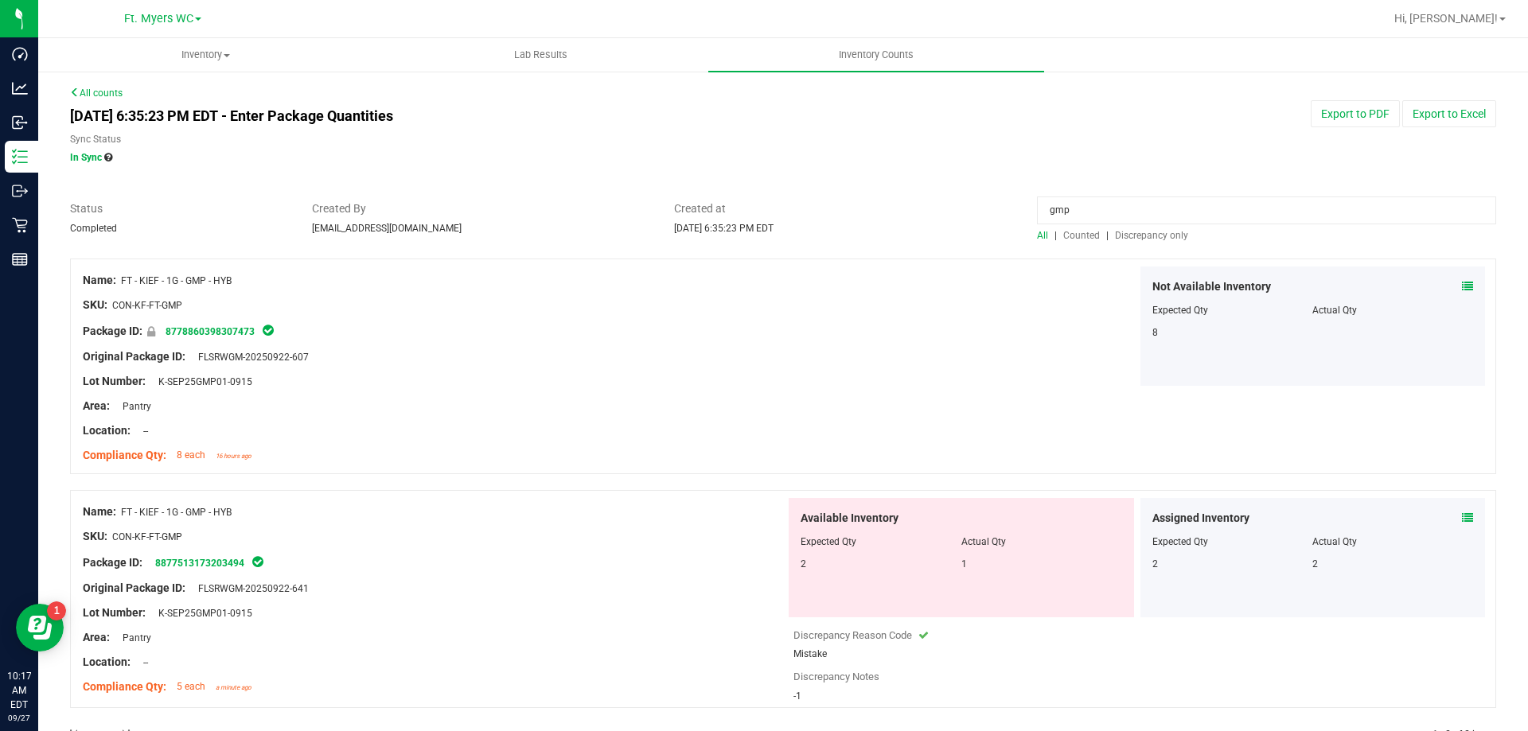
type input "gmp"
click at [1462, 515] on icon at bounding box center [1467, 517] width 11 height 11
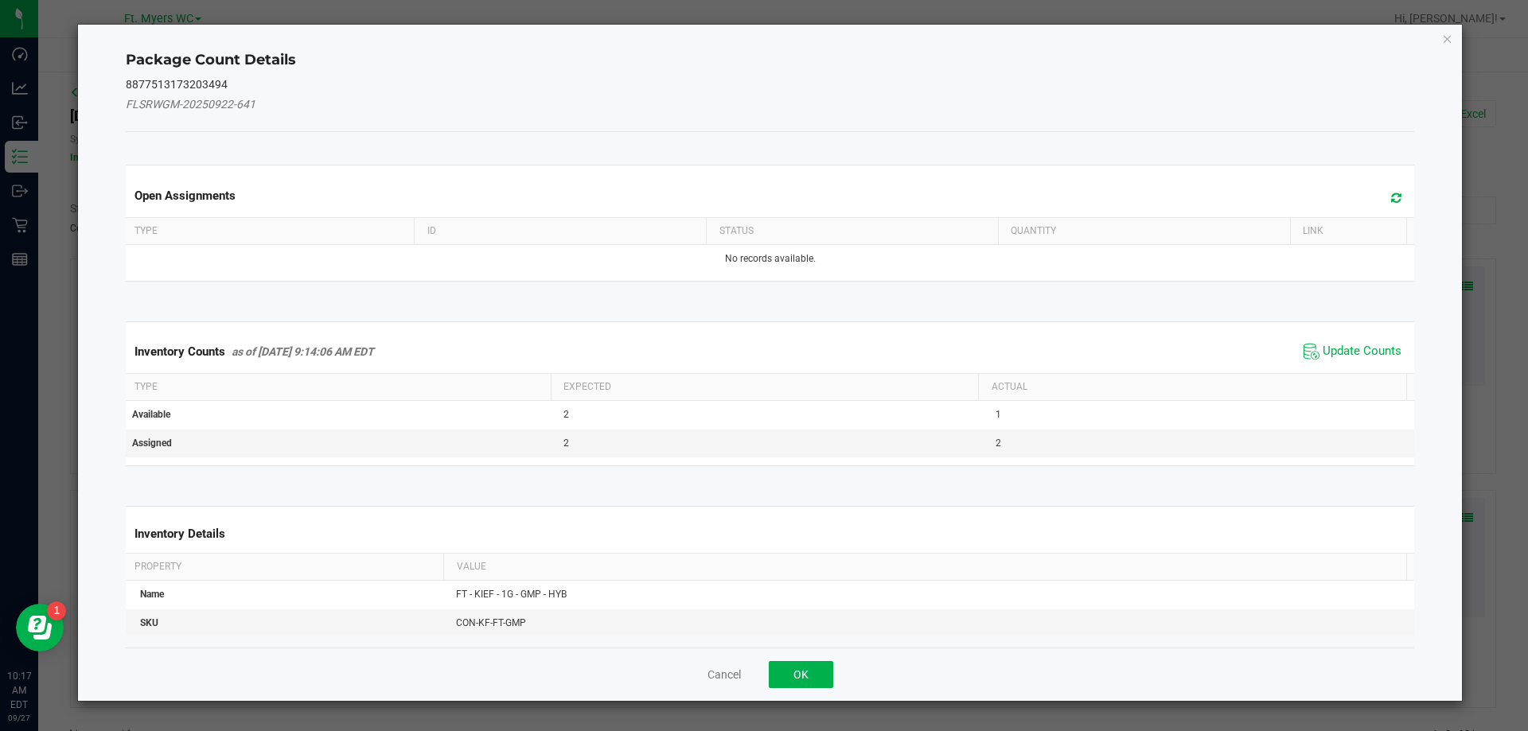
click at [1351, 341] on span "Update Counts" at bounding box center [1352, 352] width 106 height 24
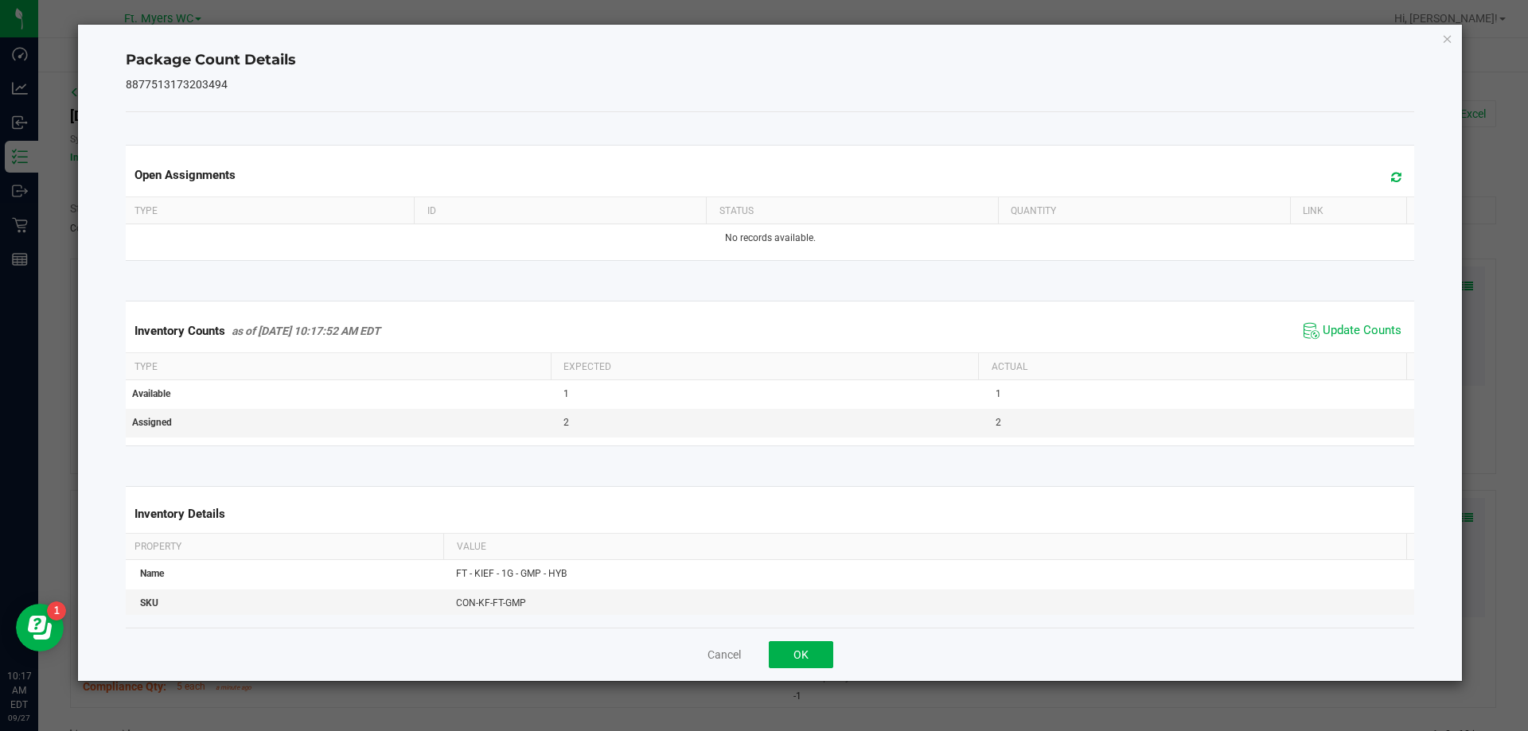
click at [799, 214] on th "Status" at bounding box center [852, 210] width 292 height 27
click at [779, 276] on div "Open Assignments Type ID Status Quantity Link No records available." at bounding box center [770, 203] width 1313 height 156
click at [788, 255] on kendo-grid "Open Assignments Type ID Status Quantity Link No records available." at bounding box center [770, 203] width 1313 height 116
click at [779, 641] on button "OK" at bounding box center [801, 654] width 64 height 27
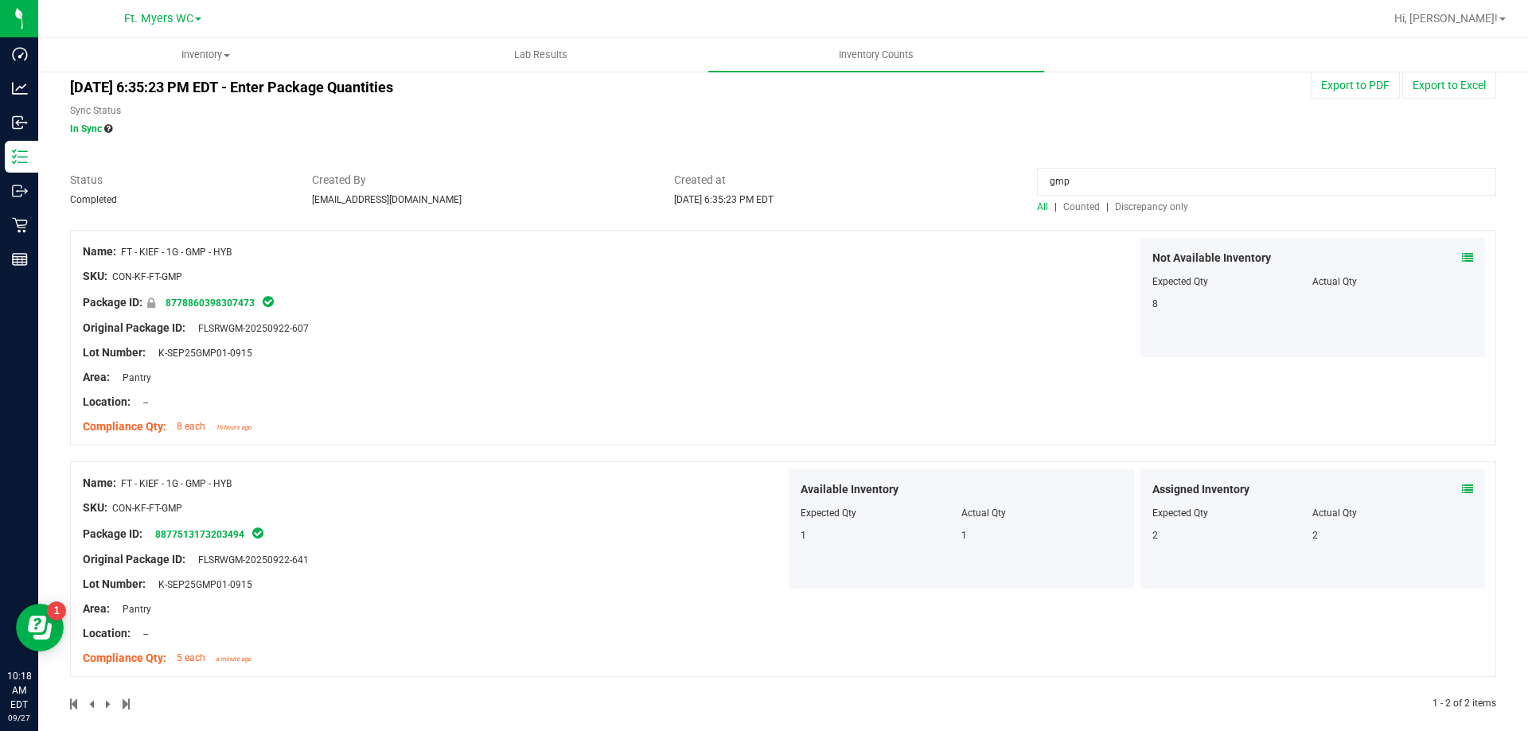
scroll to position [45, 0]
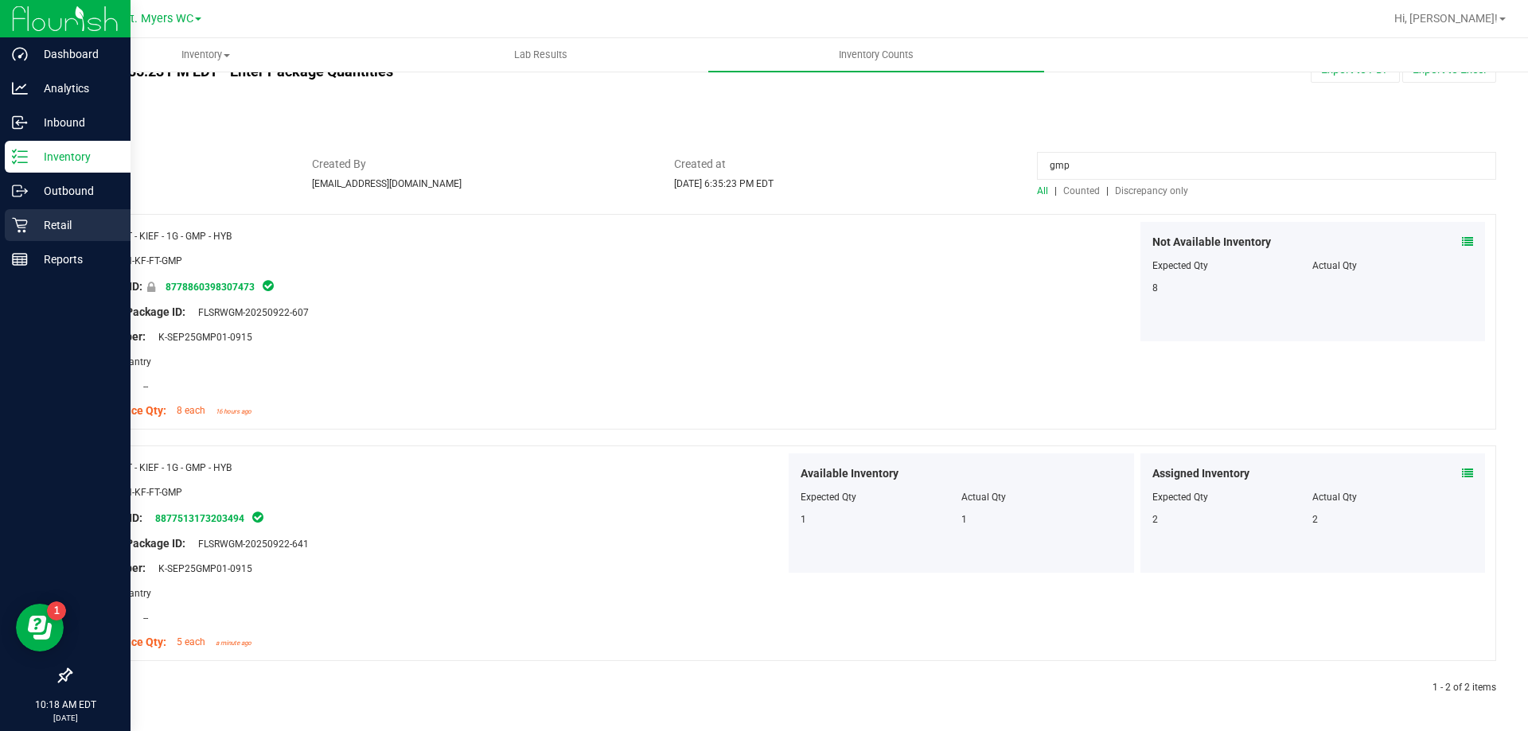
click at [45, 212] on div "Retail" at bounding box center [68, 225] width 126 height 32
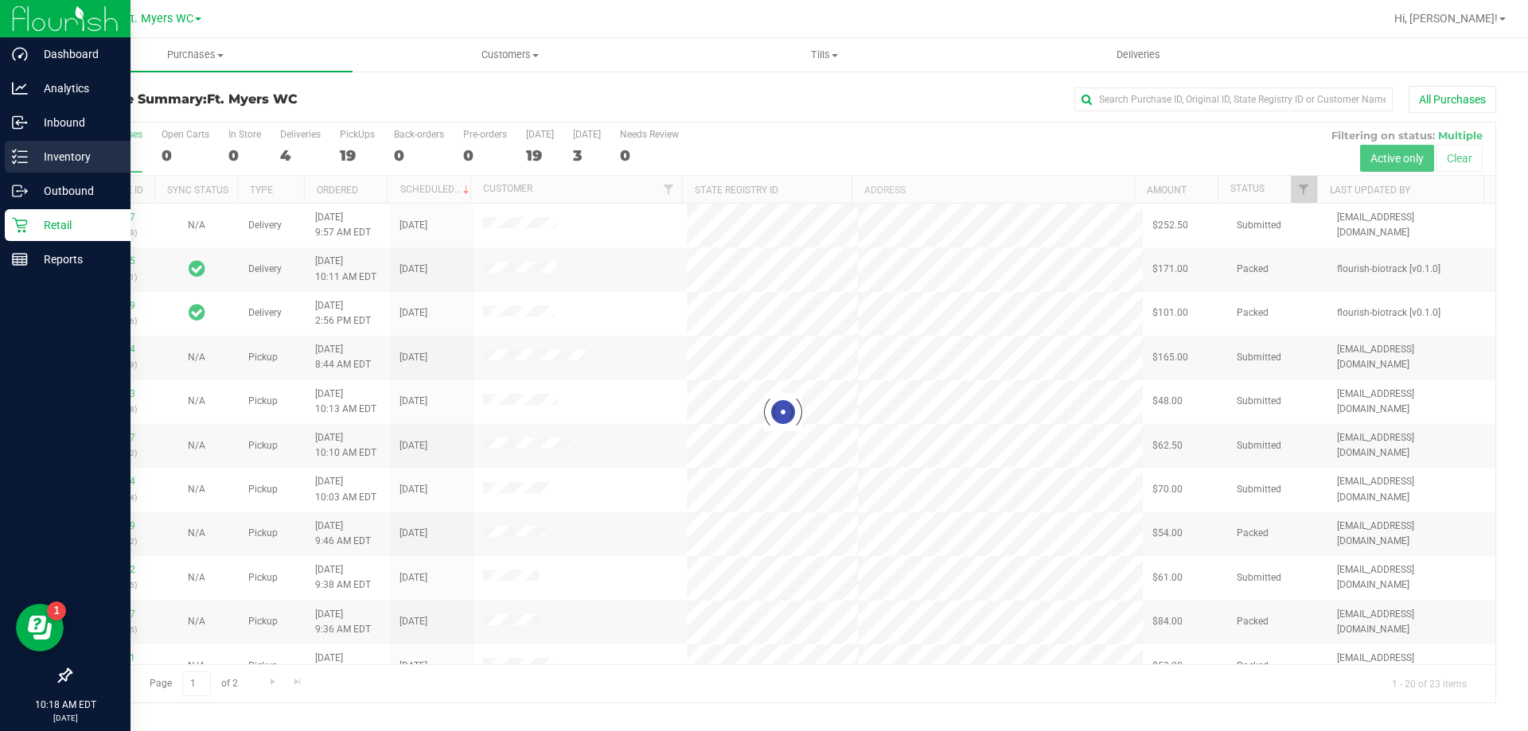
click at [30, 148] on p "Inventory" at bounding box center [75, 156] width 95 height 19
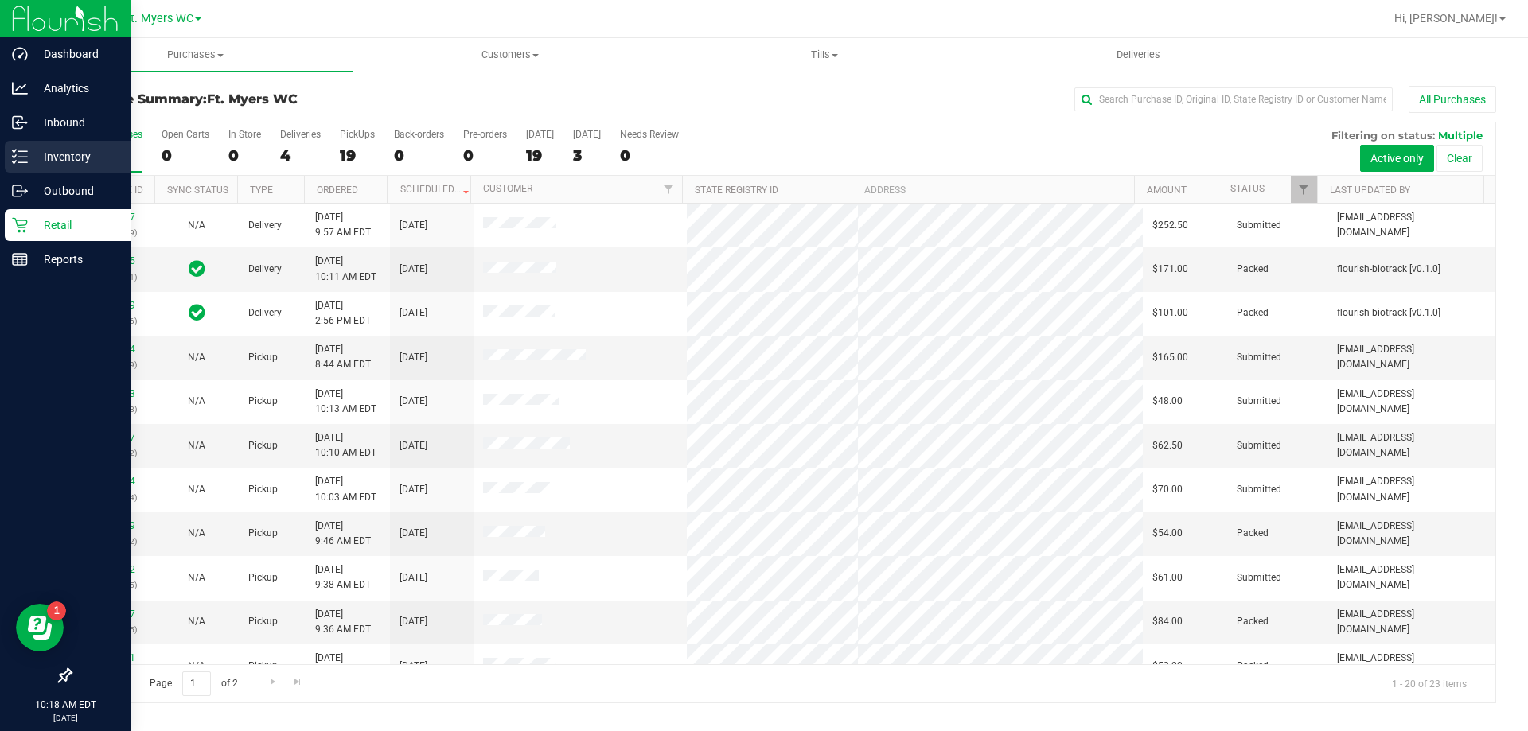
click at [26, 154] on icon at bounding box center [20, 157] width 16 height 16
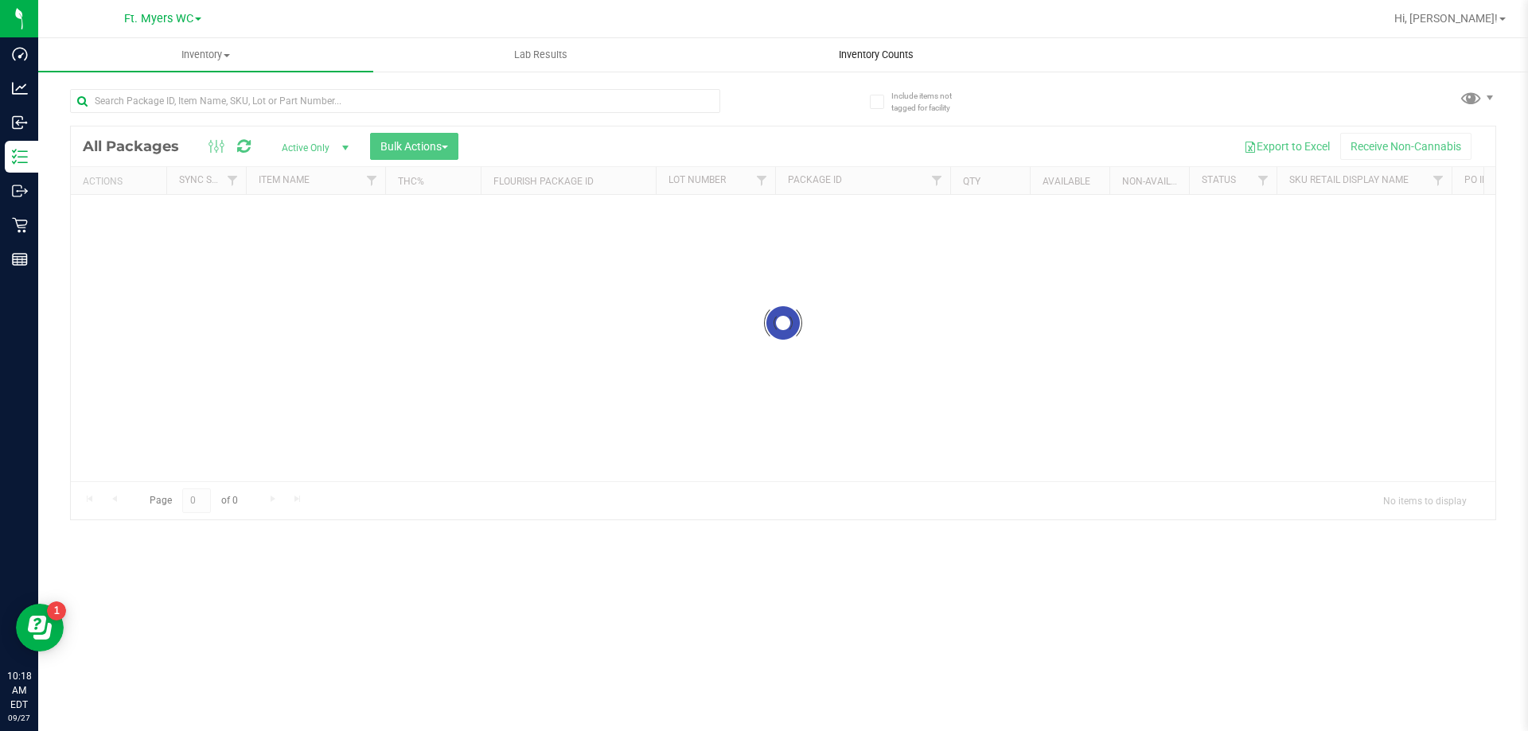
click at [894, 44] on uib-tab-heading "Inventory Counts" at bounding box center [875, 55] width 333 height 32
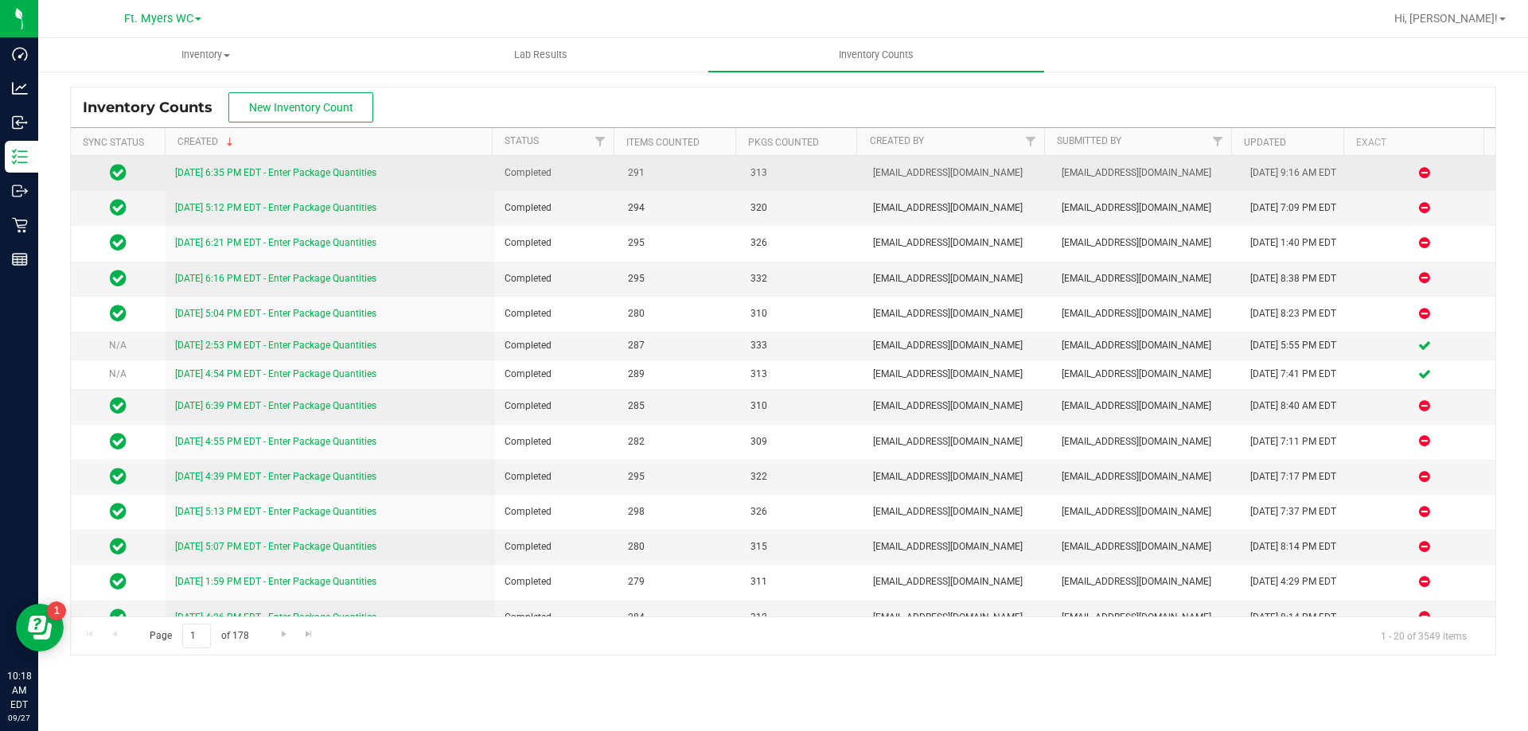
click at [352, 169] on link "[DATE] 6:35 PM EDT - Enter Package Quantities" at bounding box center [275, 172] width 201 height 11
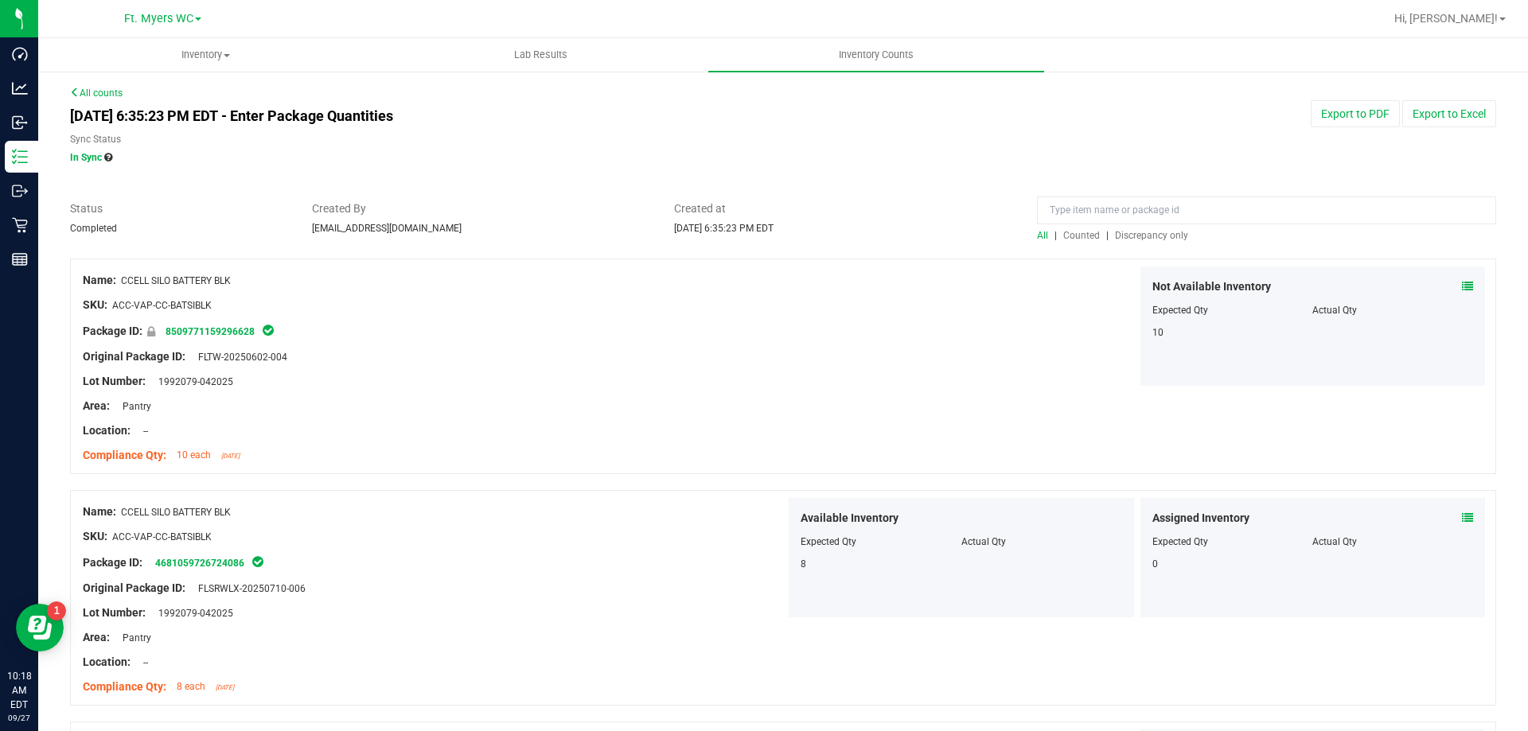
click at [1159, 240] on span "Discrepancy only" at bounding box center [1151, 235] width 73 height 11
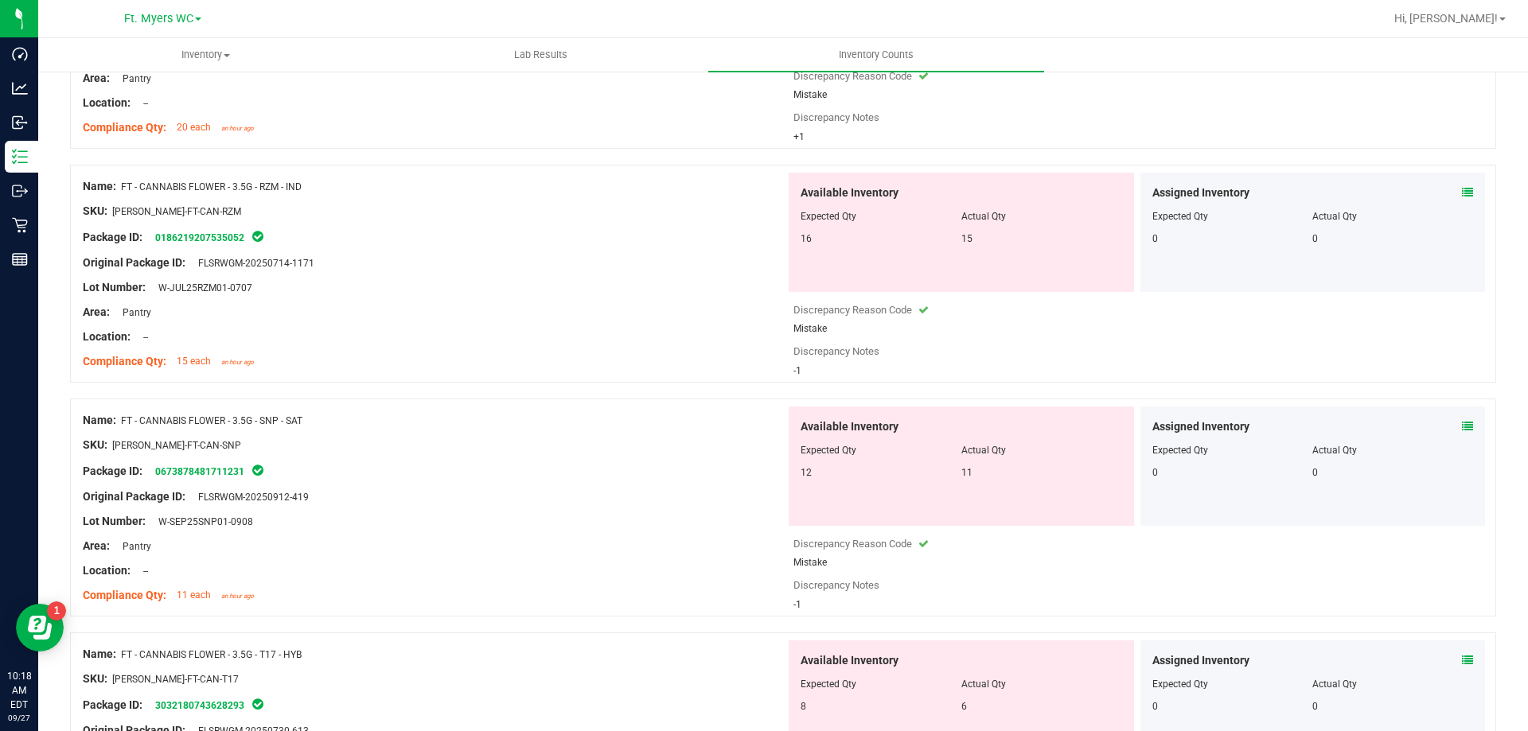
scroll to position [1034, 0]
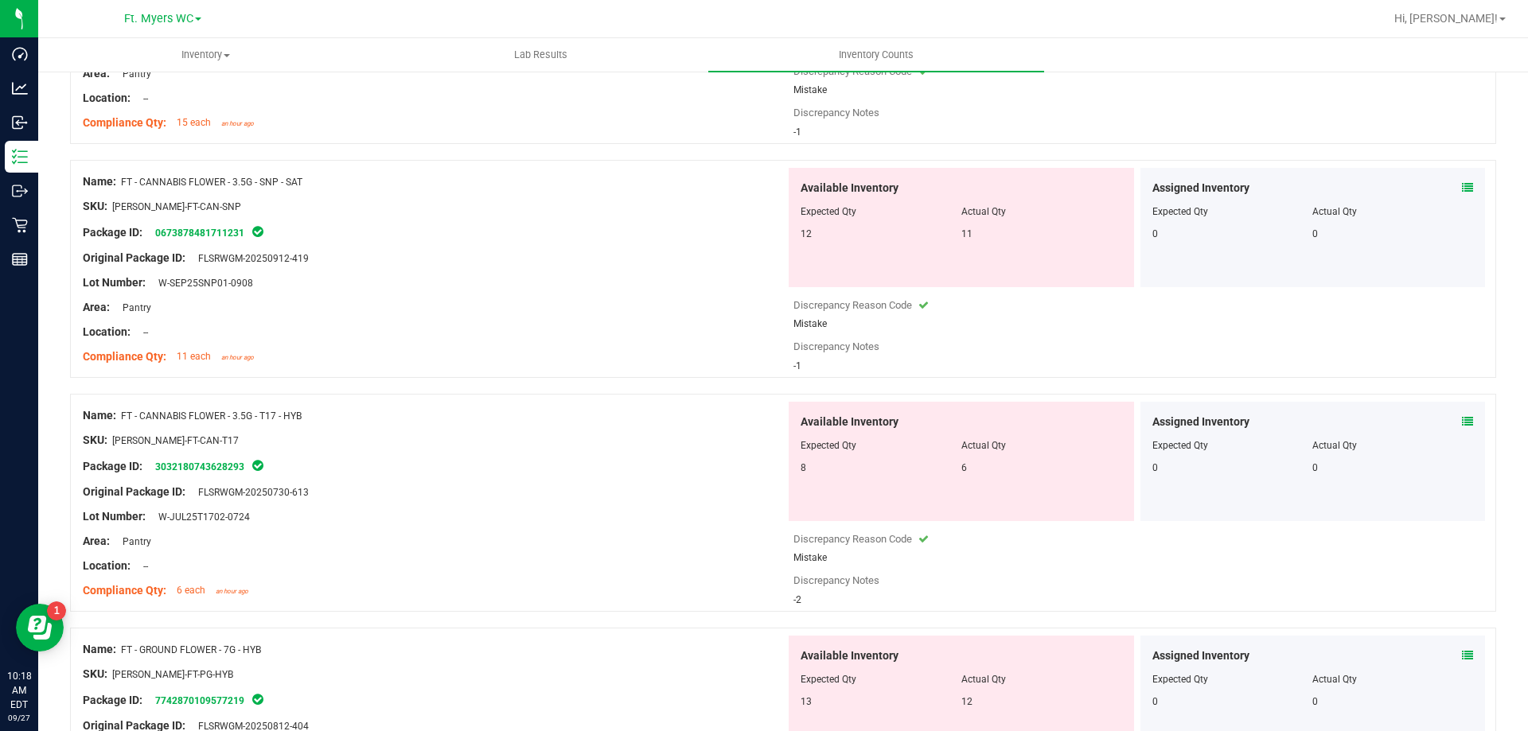
click at [223, 460] on div "Package ID: 3032180743628293" at bounding box center [434, 466] width 703 height 19
click at [220, 465] on link "3032180743628293" at bounding box center [199, 466] width 89 height 11
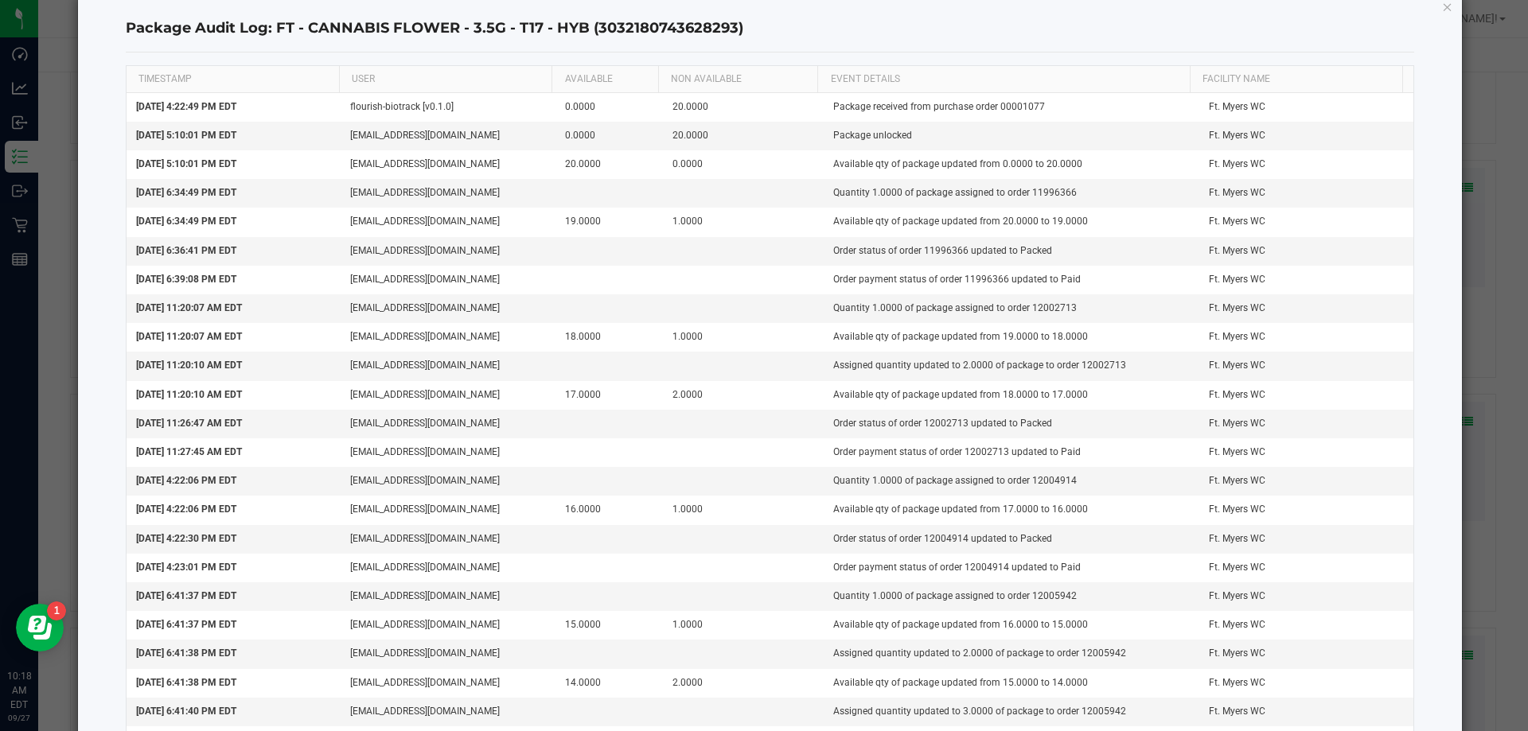
scroll to position [0, 0]
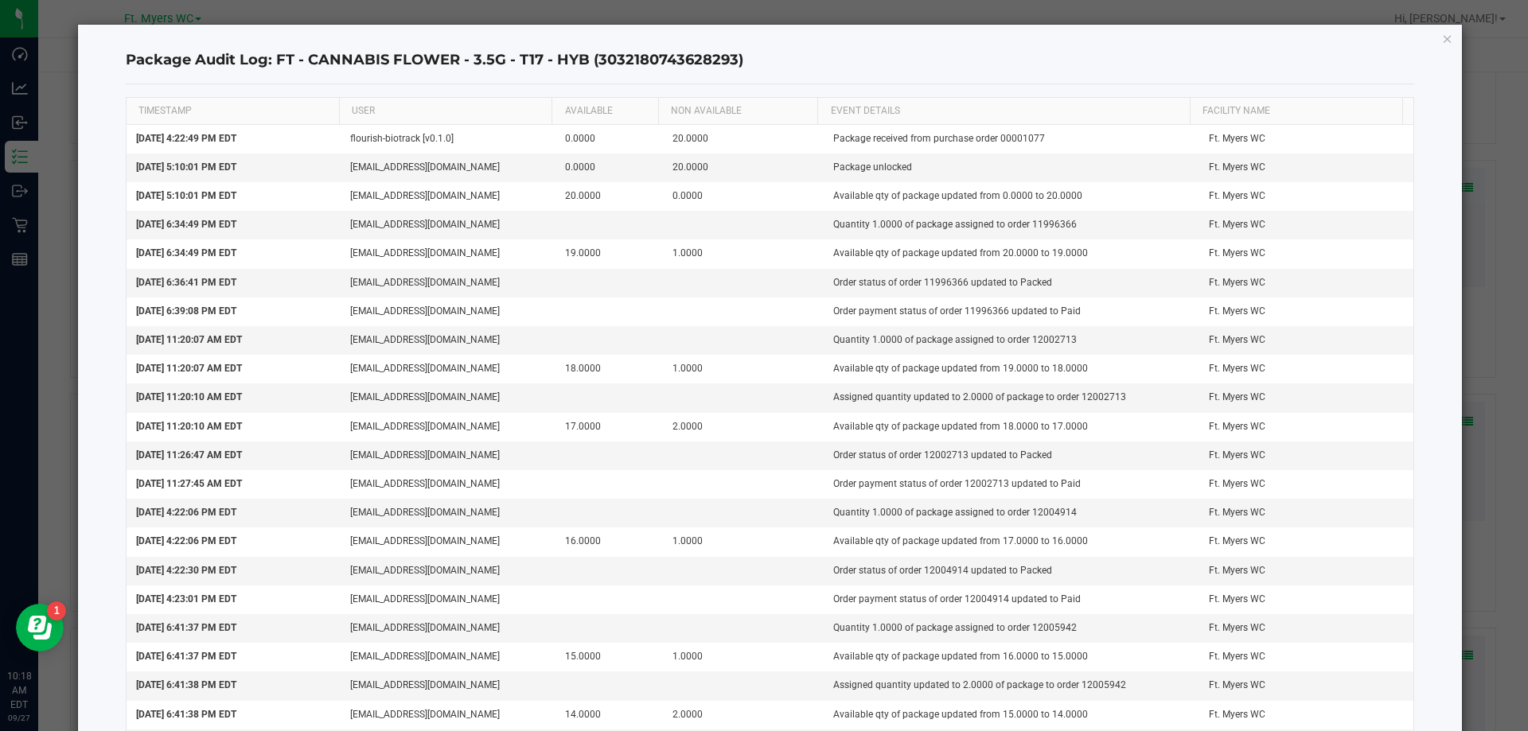
click at [1444, 37] on div "Package Audit Log: FT - CANNABIS FLOWER - 3.5G - T17 - HYB (3032180743628293) T…" at bounding box center [770, 729] width 1384 height 1409
click at [1442, 38] on icon "button" at bounding box center [1447, 38] width 11 height 19
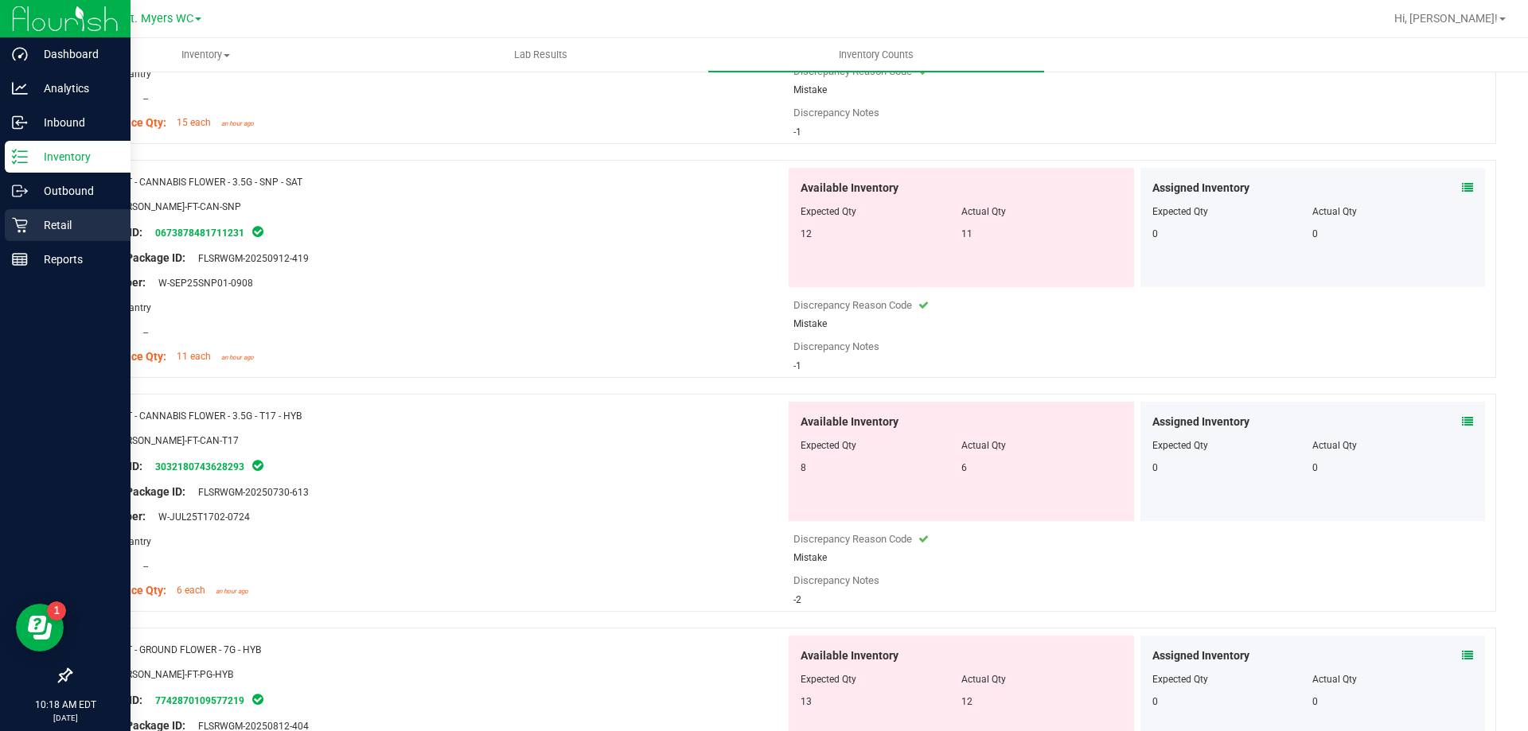
click at [48, 232] on p "Retail" at bounding box center [75, 225] width 95 height 19
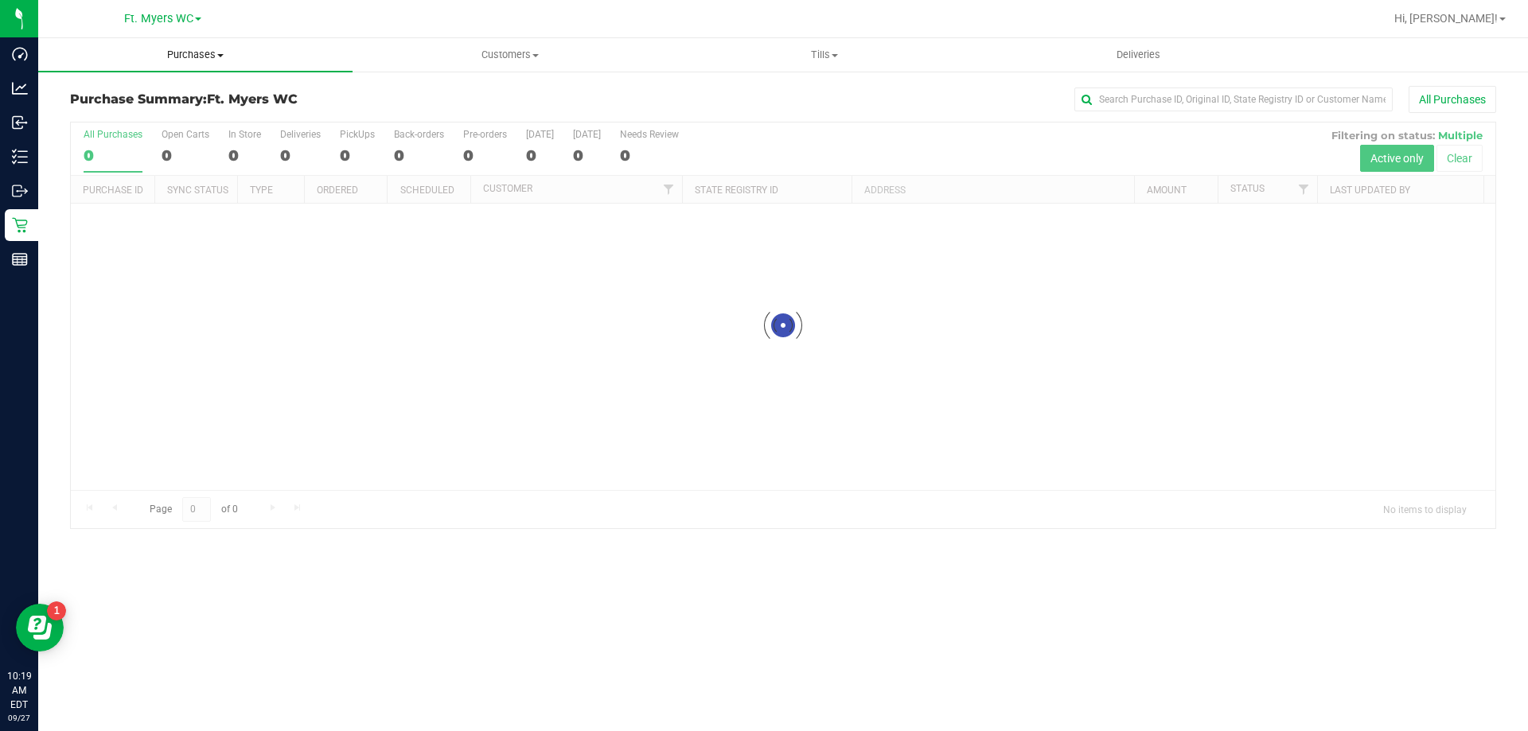
click at [177, 49] on span "Purchases" at bounding box center [195, 55] width 314 height 14
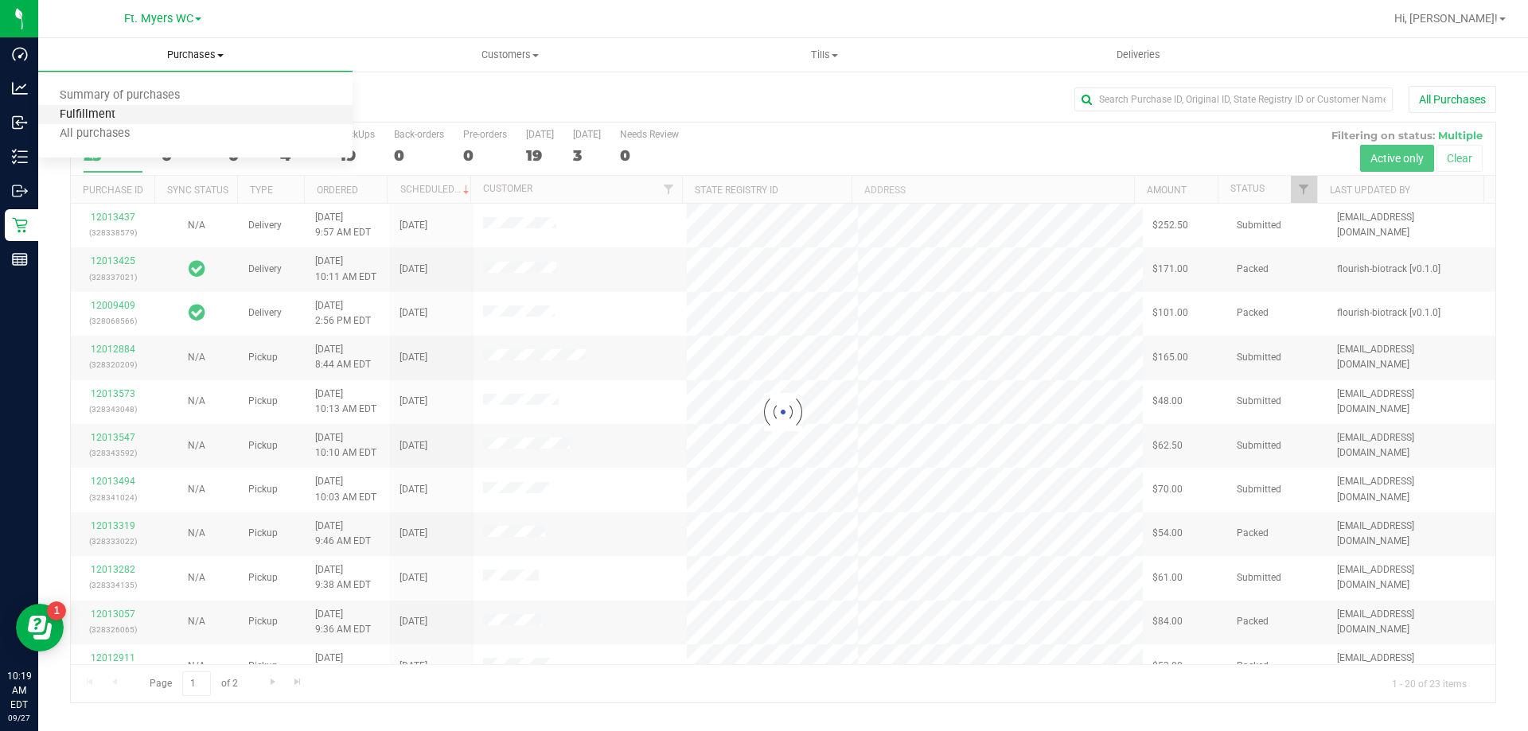
click at [90, 111] on span "Fulfillment" at bounding box center [87, 115] width 99 height 14
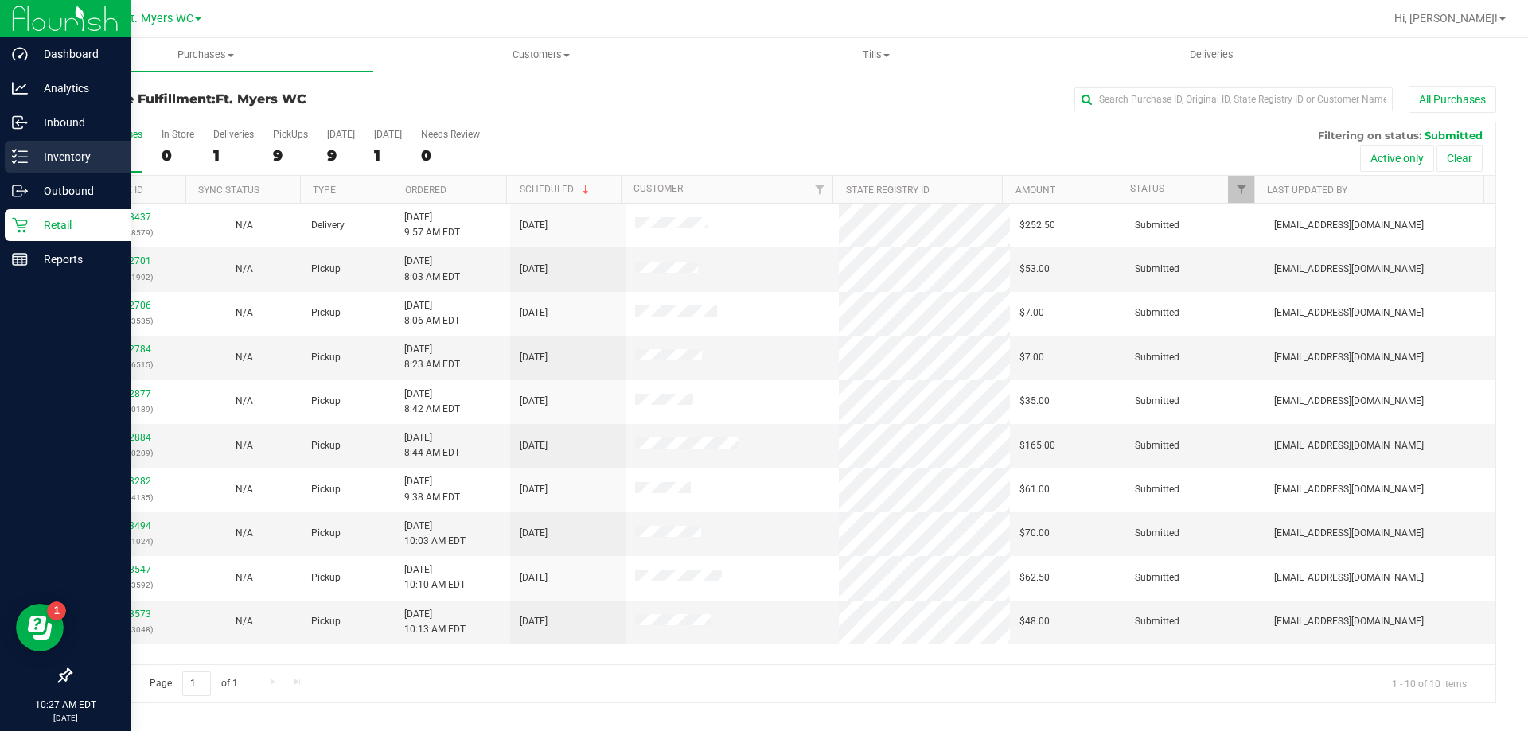
click at [21, 155] on icon at bounding box center [20, 157] width 16 height 16
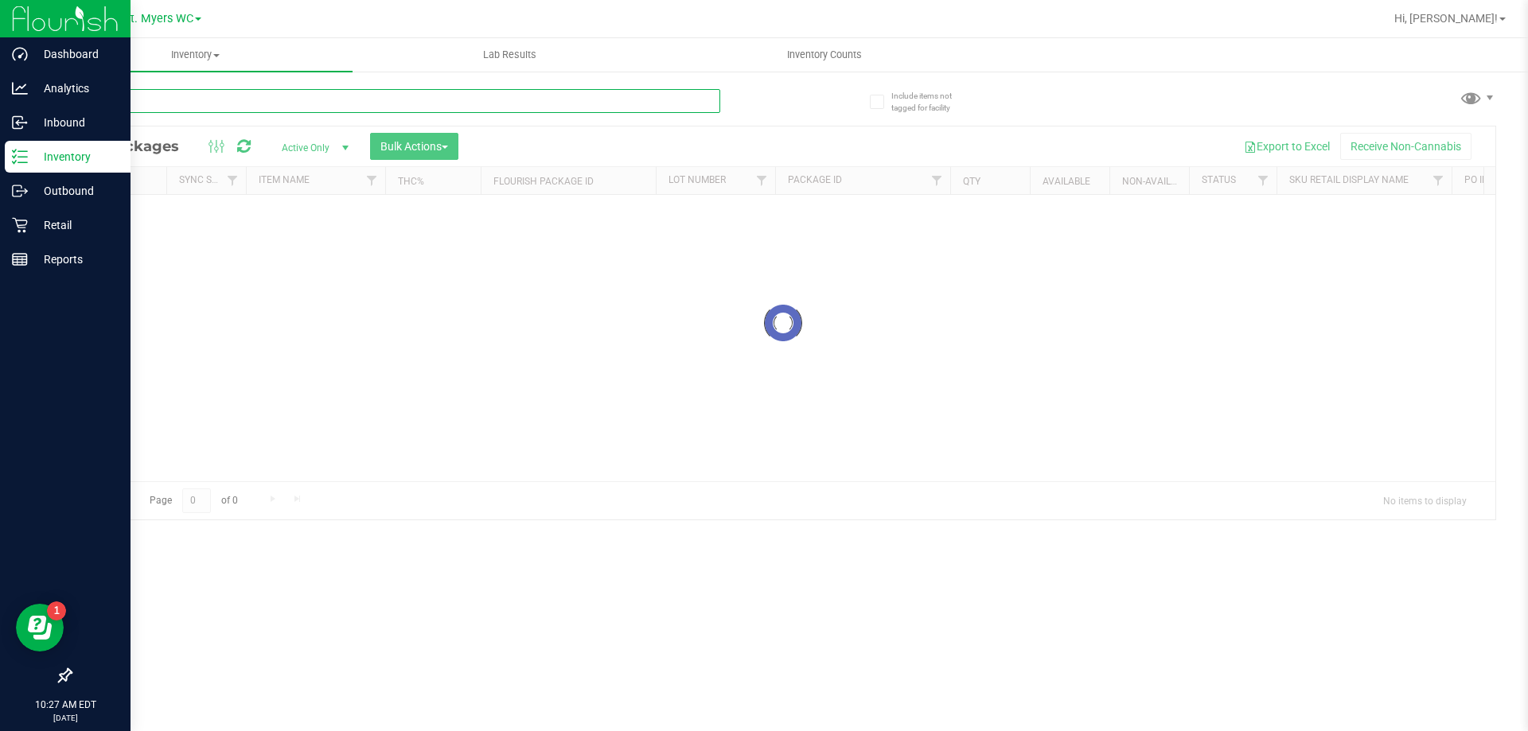
click at [178, 106] on input "text" at bounding box center [395, 101] width 650 height 24
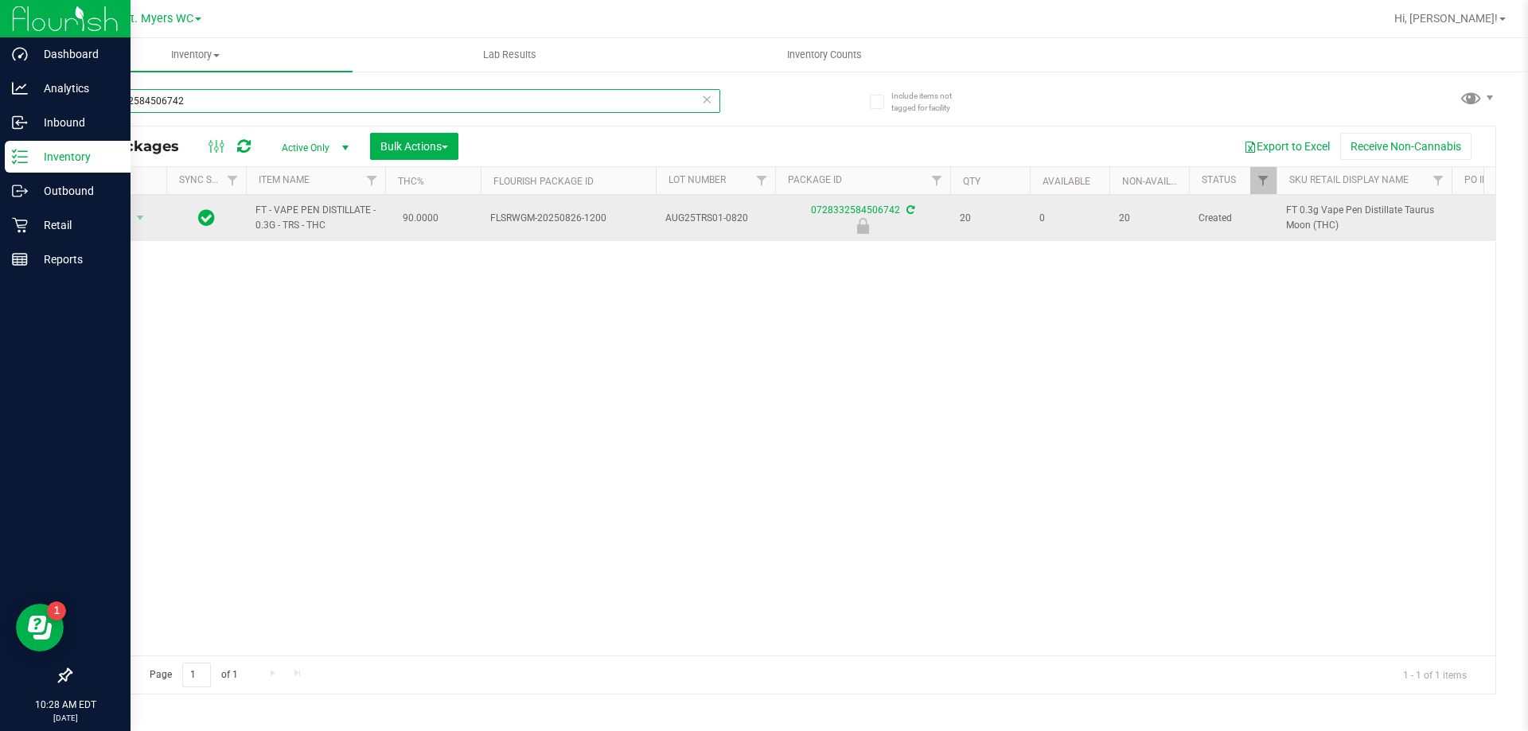
type input "0728332584506742"
click at [115, 219] on span "Action" at bounding box center [108, 218] width 43 height 22
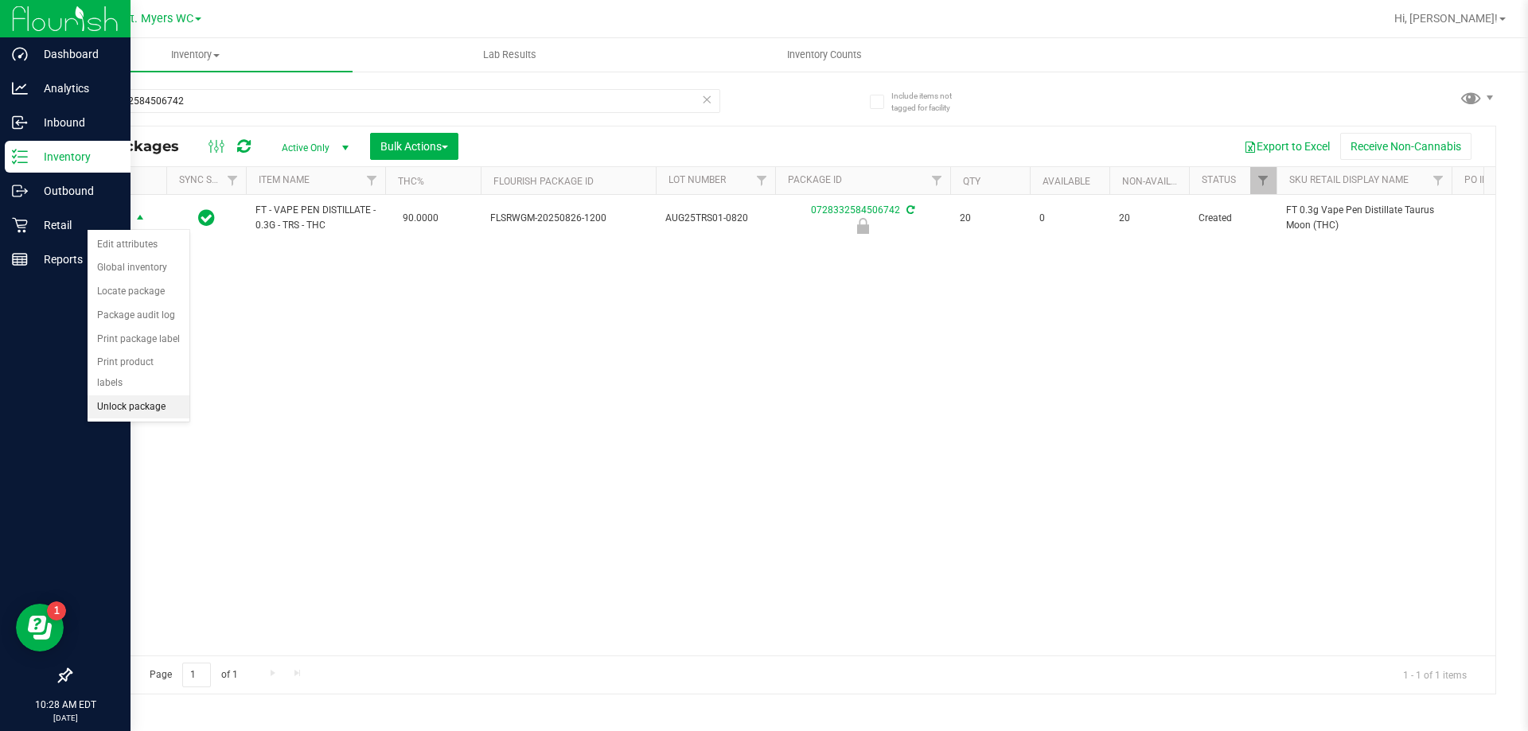
click at [140, 395] on li "Unlock package" at bounding box center [139, 407] width 102 height 24
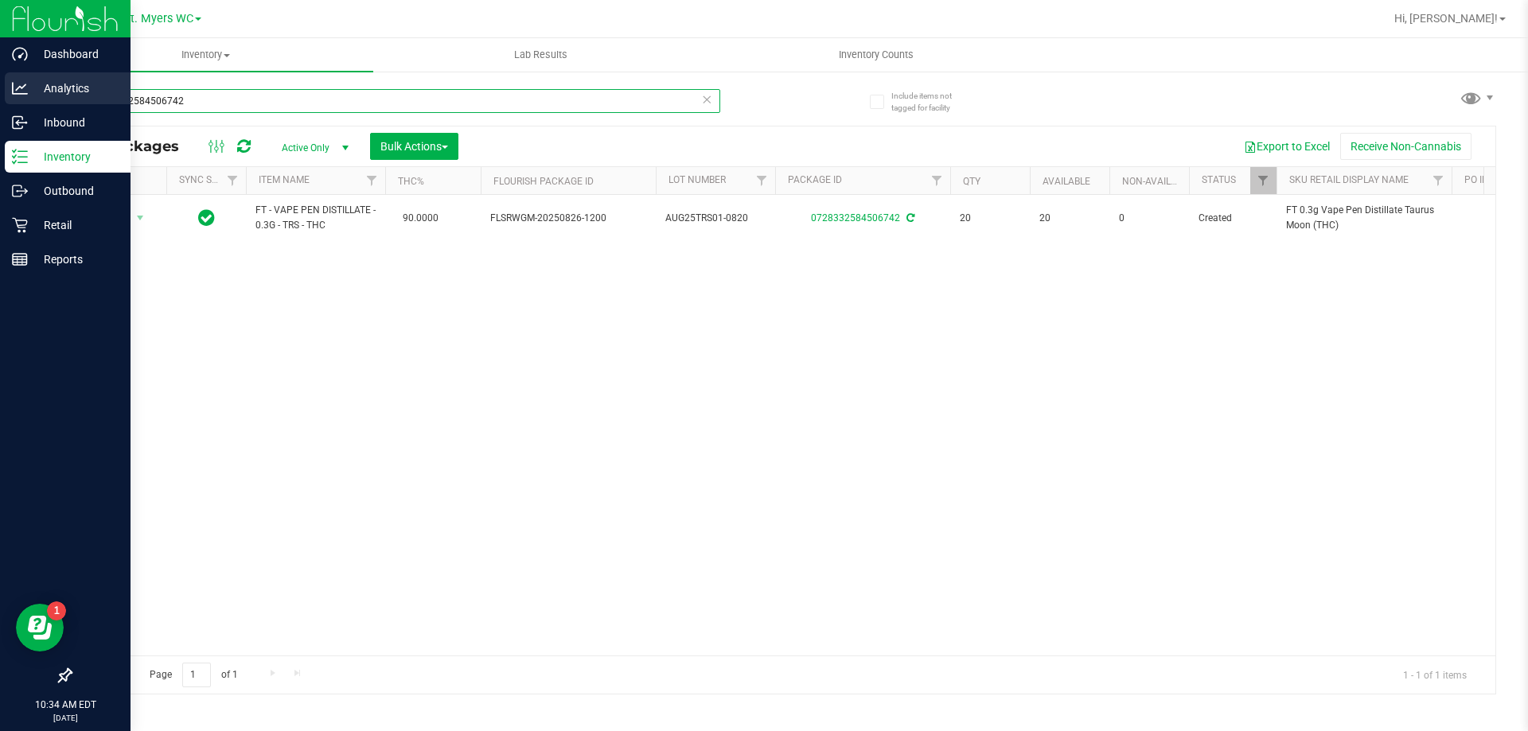
drag, startPoint x: 232, startPoint y: 95, endPoint x: 2, endPoint y: 95, distance: 230.7
click at [2, 95] on div "Dashboard Analytics Inbound Inventory Outbound Retail Reports 10:34 AM EDT [DAT…" at bounding box center [764, 365] width 1528 height 731
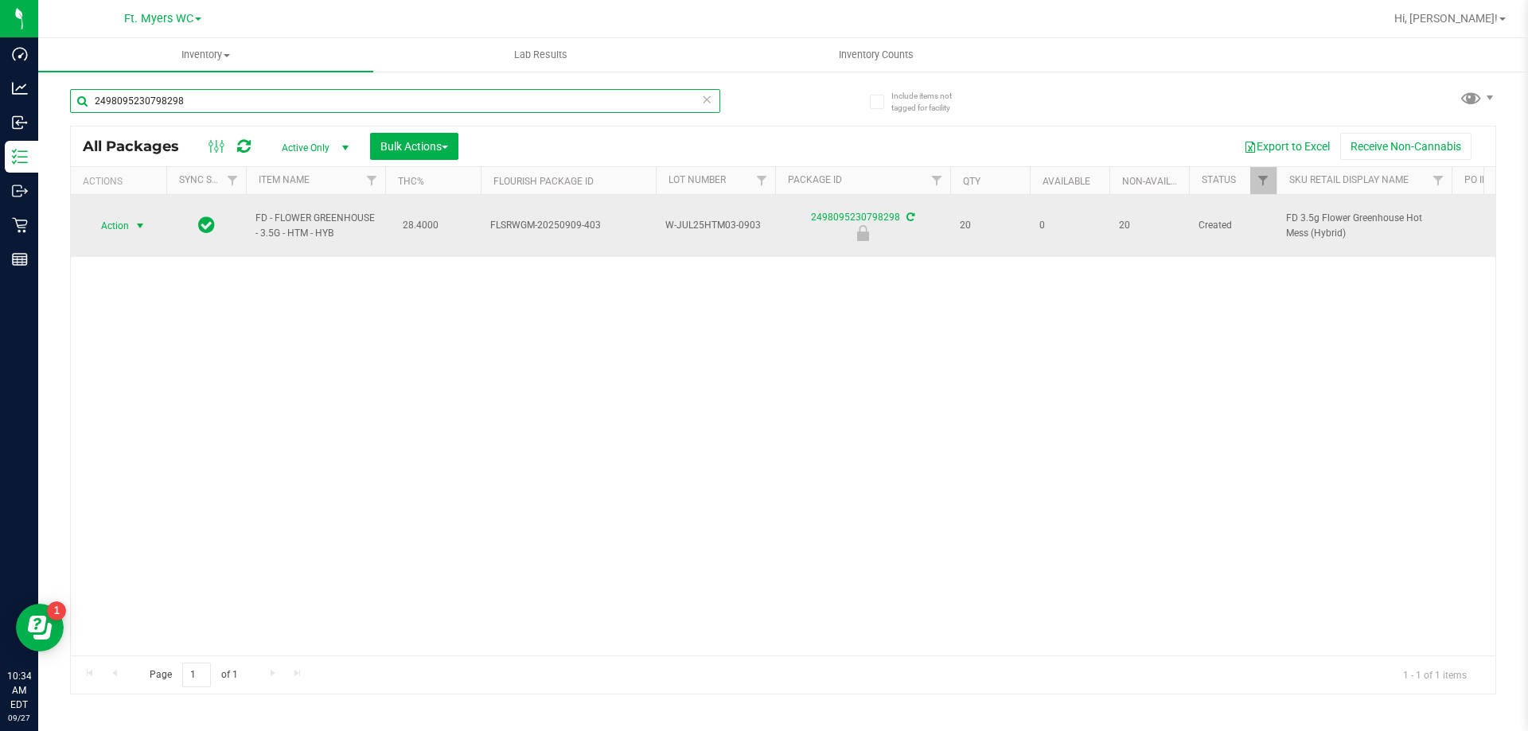
type input "2498095230798298"
click at [136, 220] on span "select" at bounding box center [140, 226] width 13 height 13
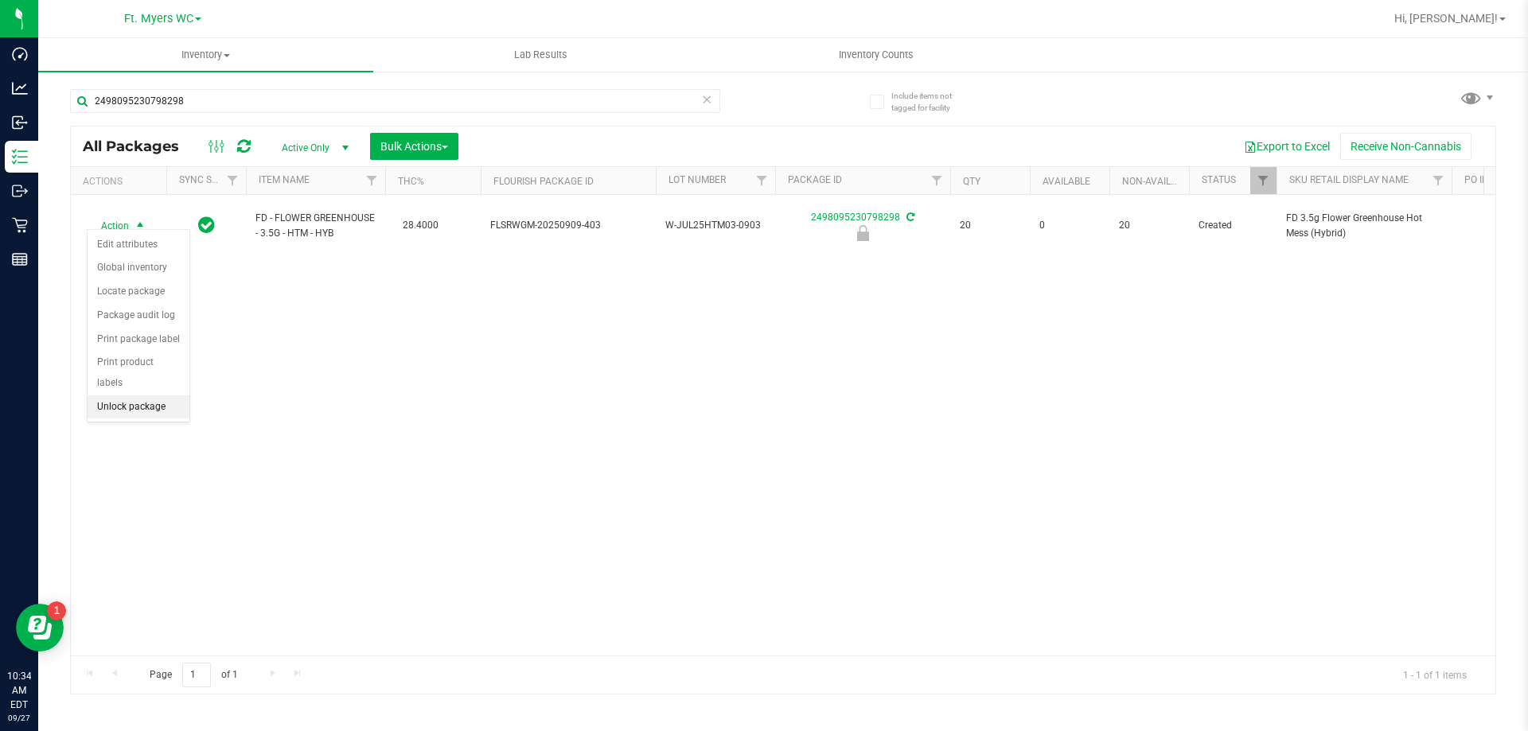
click at [149, 395] on li "Unlock package" at bounding box center [139, 407] width 102 height 24
